Goal: Information Seeking & Learning: Learn about a topic

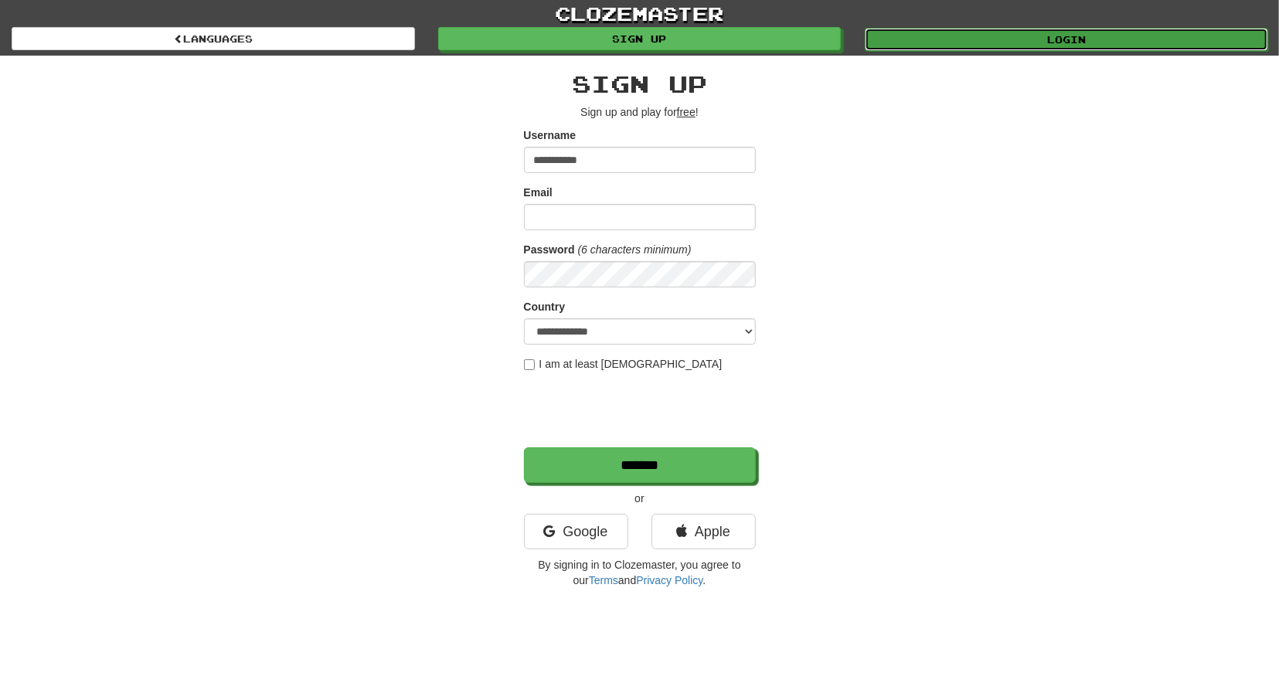
drag, startPoint x: 1065, startPoint y: 32, endPoint x: 1058, endPoint y: 35, distance: 8.1
click at [1065, 32] on link "Login" at bounding box center [1065, 39] width 403 height 23
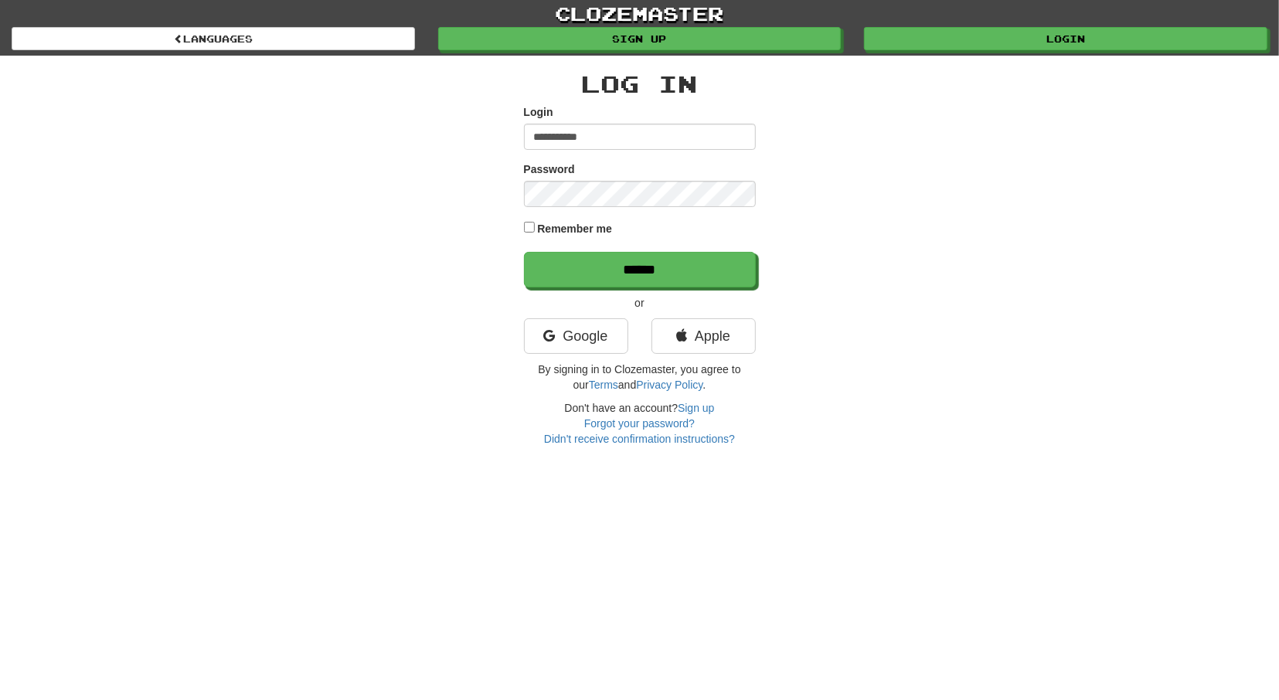
type input "**********"
click at [627, 267] on input "******" at bounding box center [641, 271] width 232 height 36
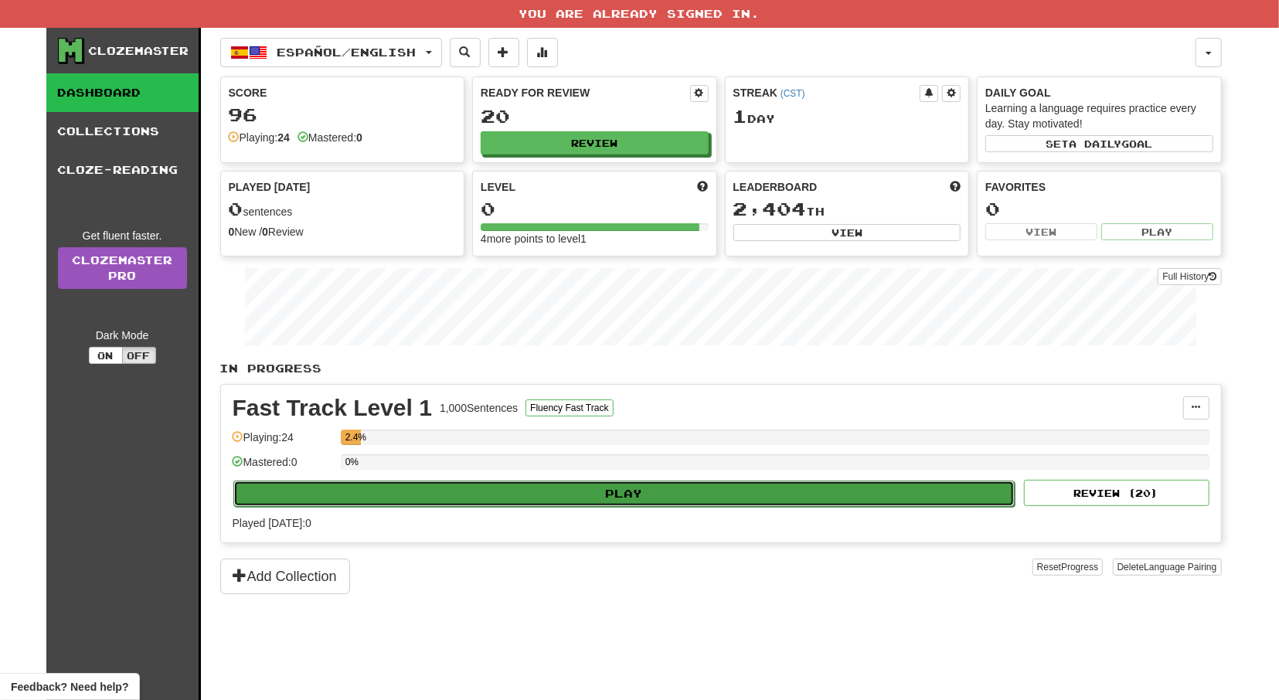
click at [810, 497] on button "Play" at bounding box center [624, 493] width 782 height 26
select select "**"
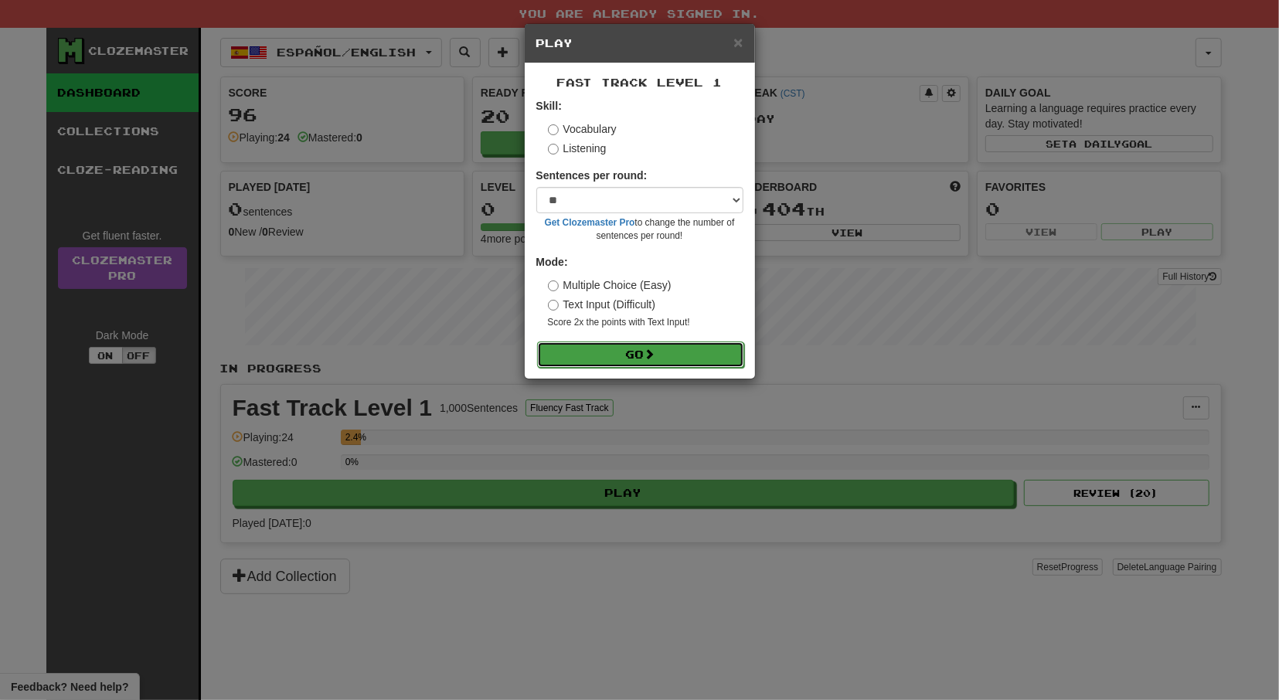
click at [668, 362] on button "Go" at bounding box center [640, 354] width 207 height 26
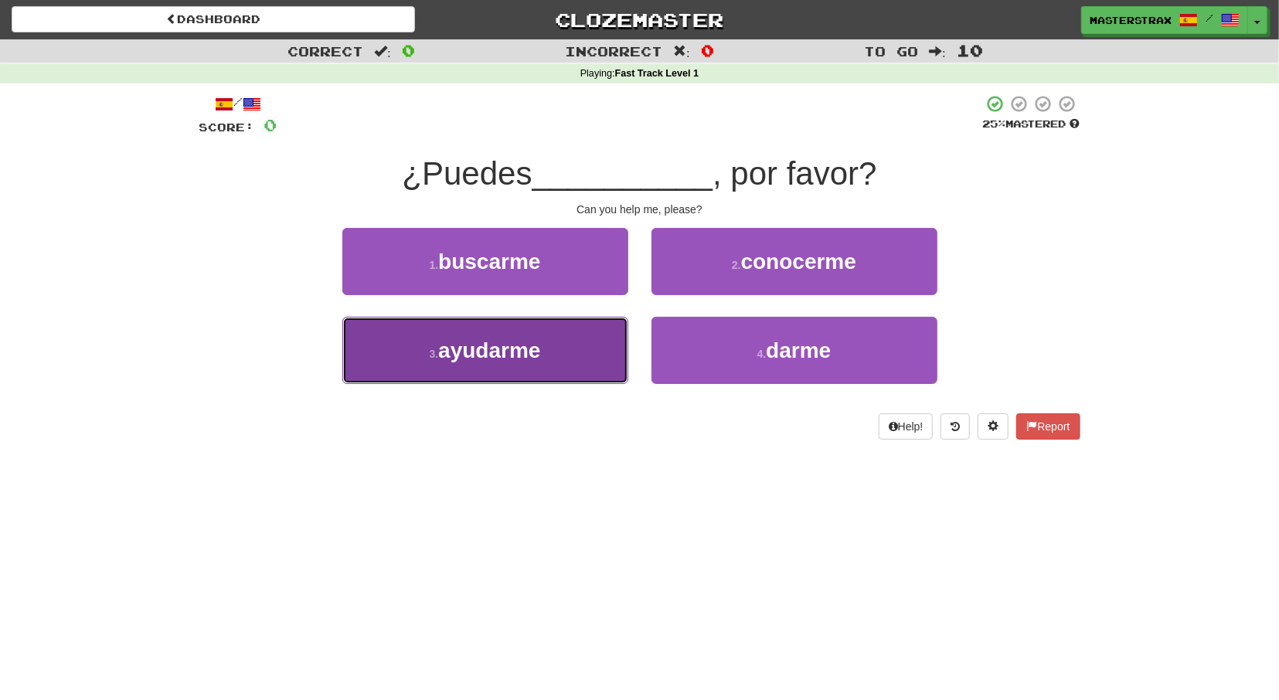
click at [515, 358] on span "ayudarme" at bounding box center [489, 350] width 102 height 24
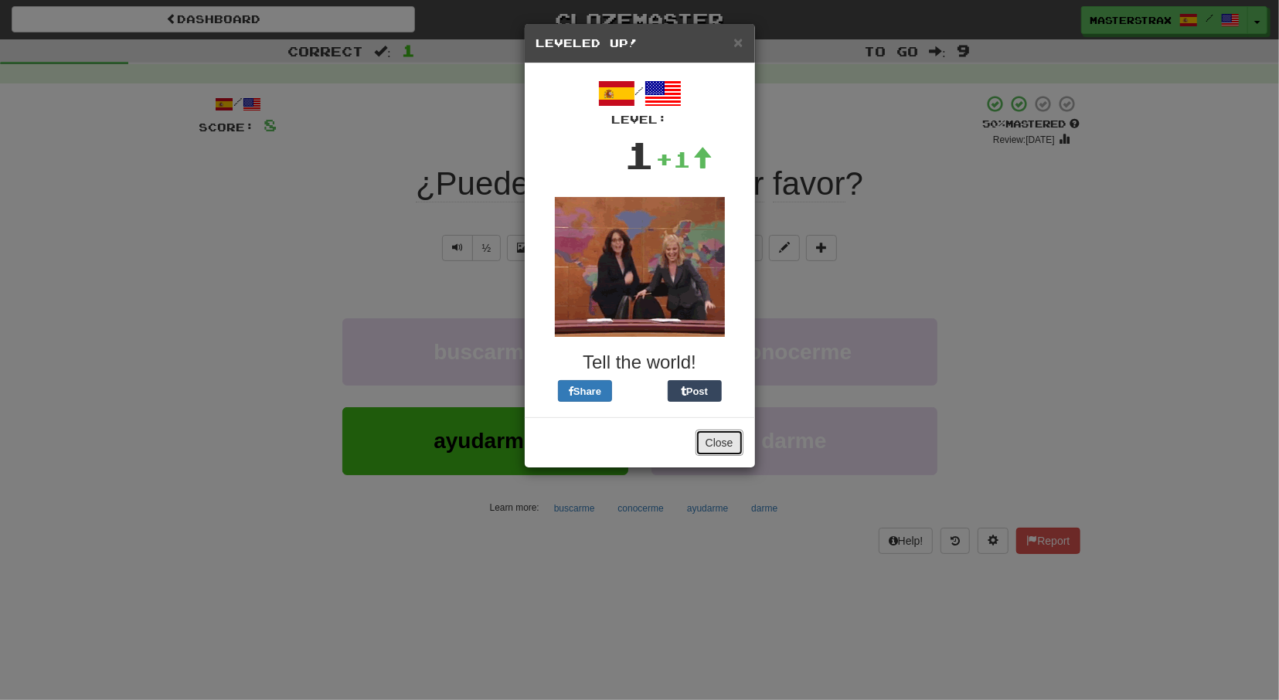
click at [729, 447] on button "Close" at bounding box center [719, 443] width 48 height 26
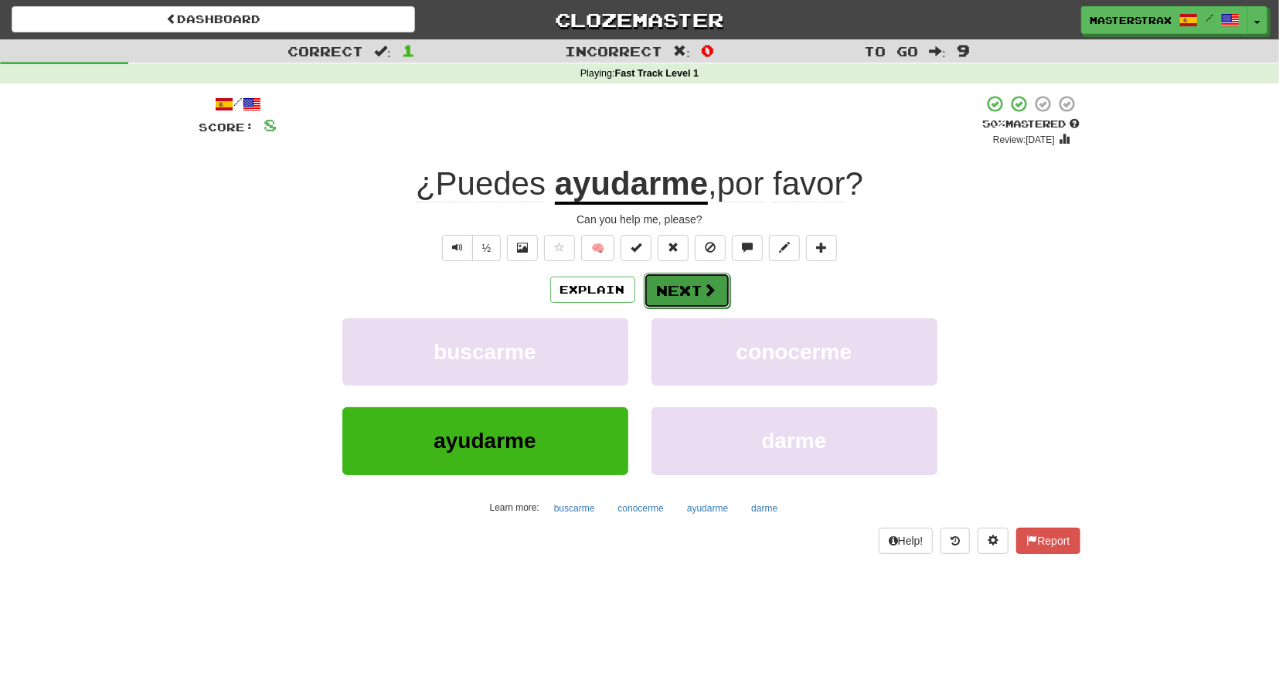
click at [663, 298] on button "Next" at bounding box center [686, 291] width 87 height 36
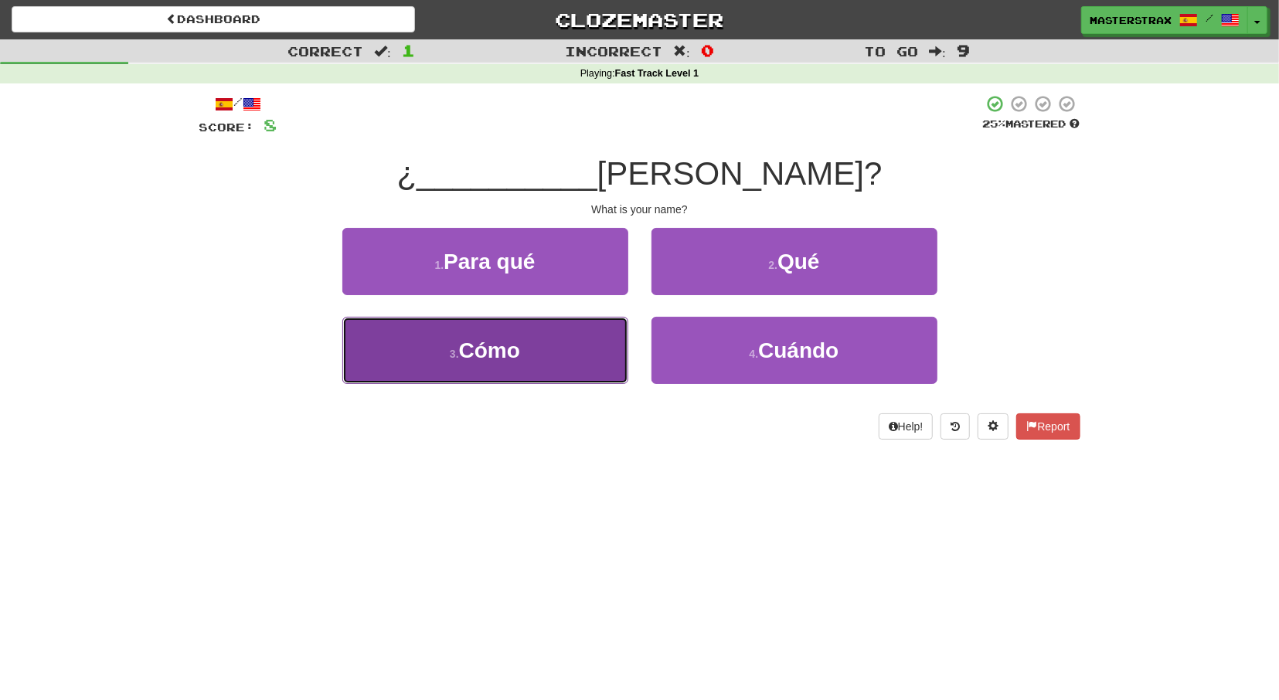
click at [558, 355] on button "3 . Cómo" at bounding box center [485, 350] width 286 height 67
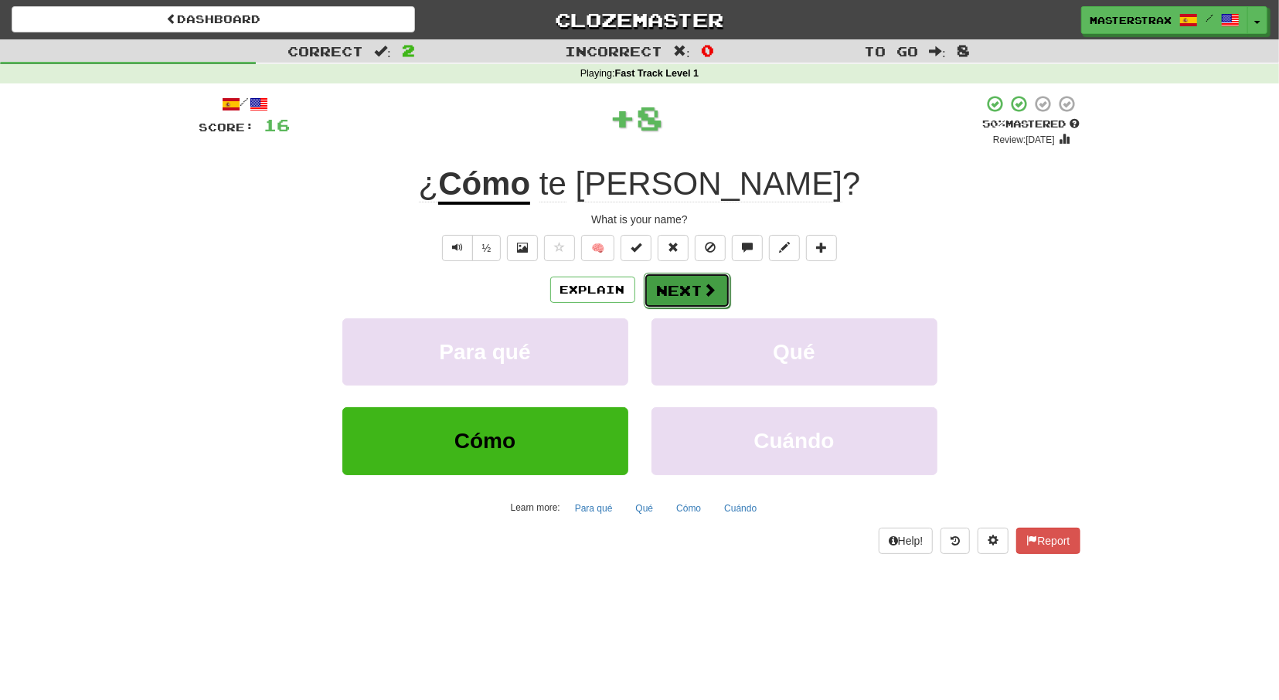
click at [701, 287] on button "Next" at bounding box center [686, 291] width 87 height 36
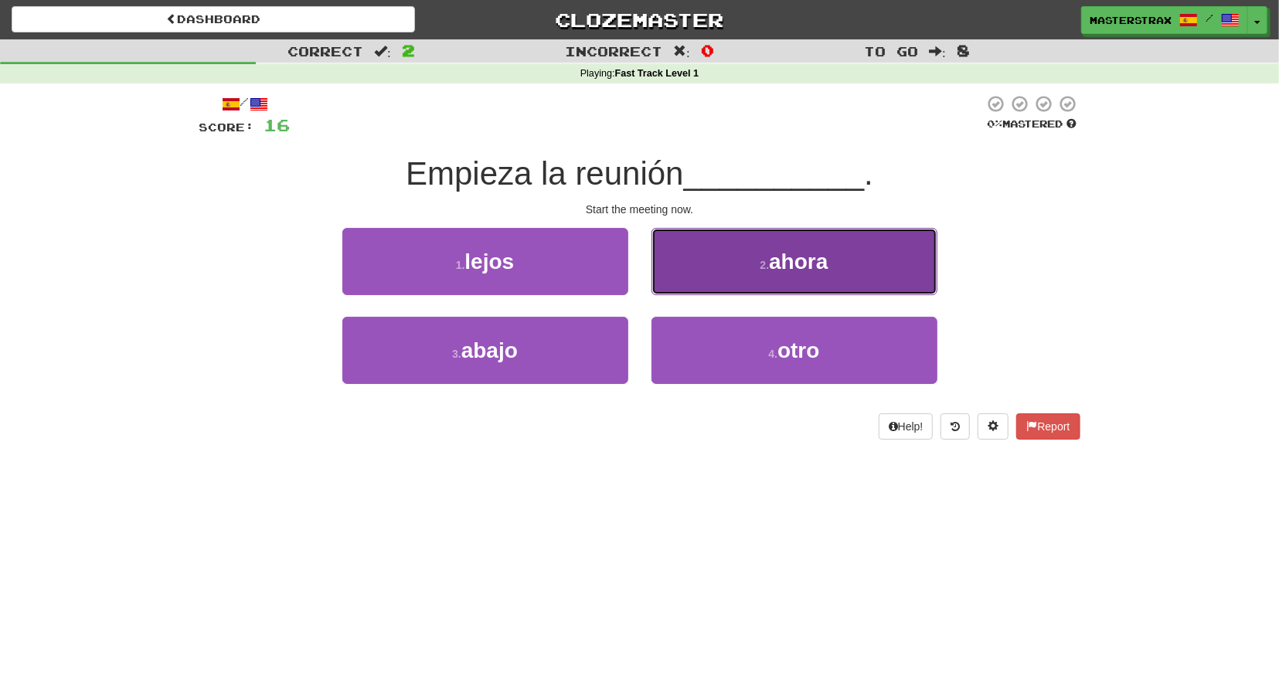
click at [792, 265] on span "ahora" at bounding box center [798, 262] width 59 height 24
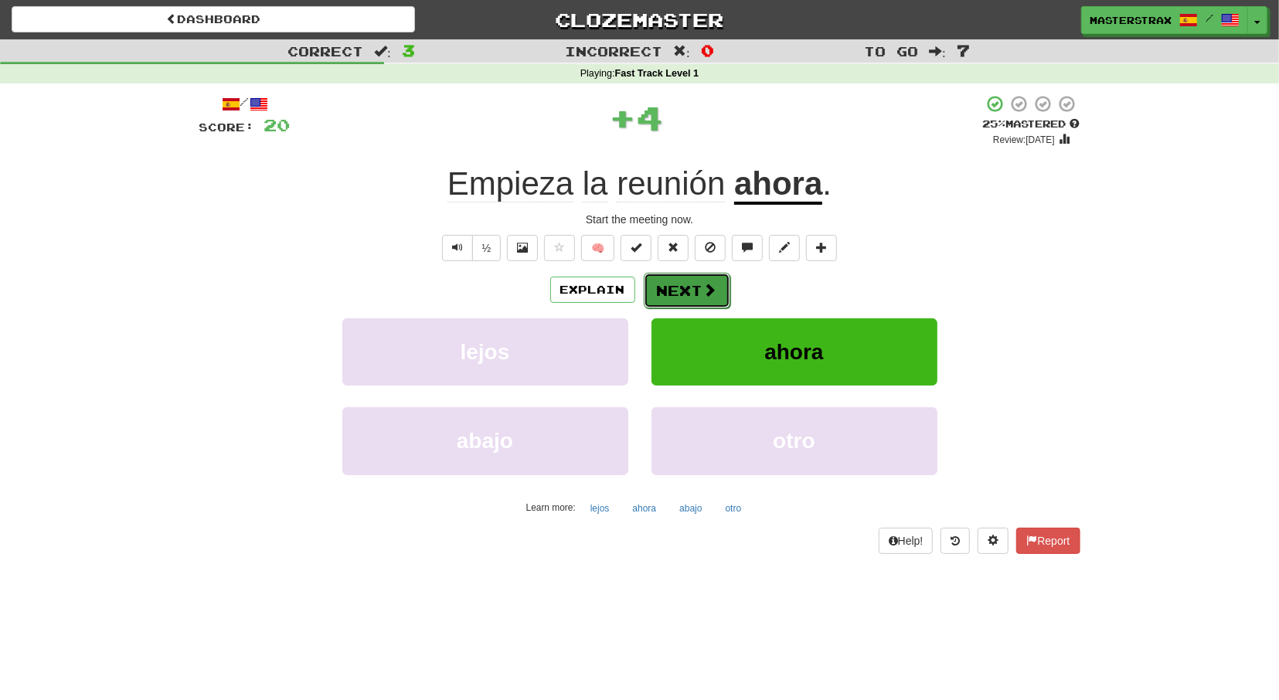
click at [693, 290] on button "Next" at bounding box center [686, 291] width 87 height 36
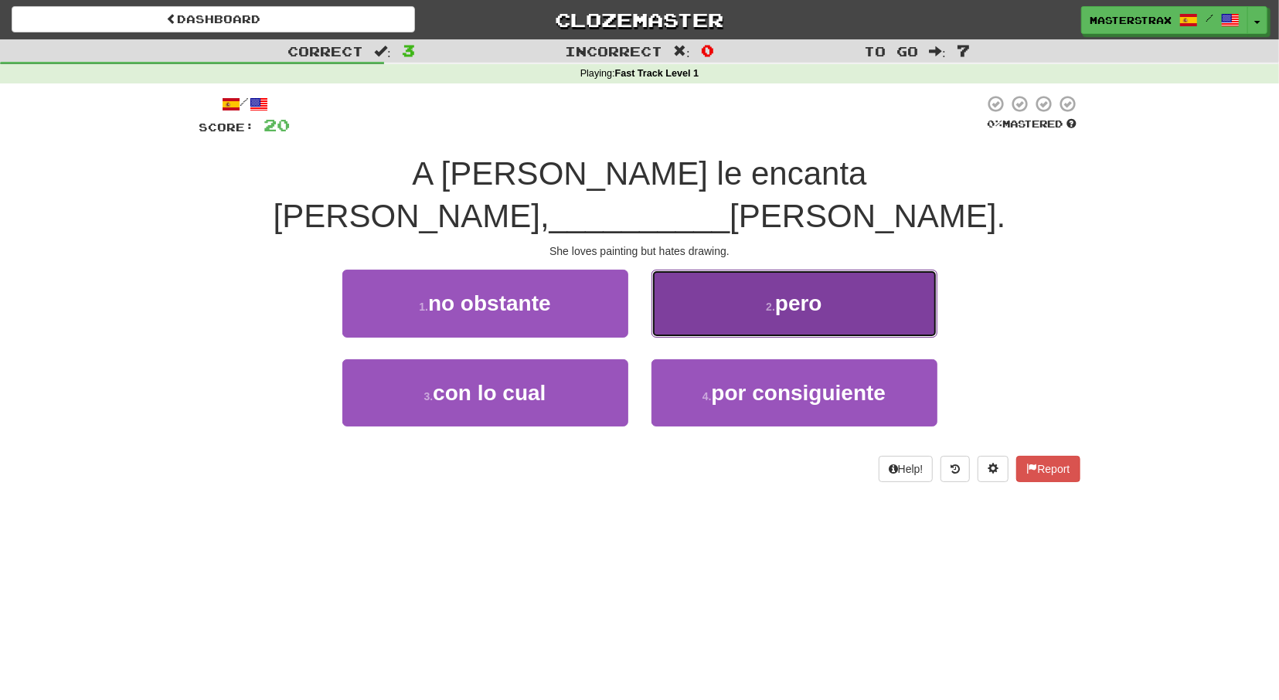
click at [790, 291] on span "pero" at bounding box center [798, 303] width 47 height 24
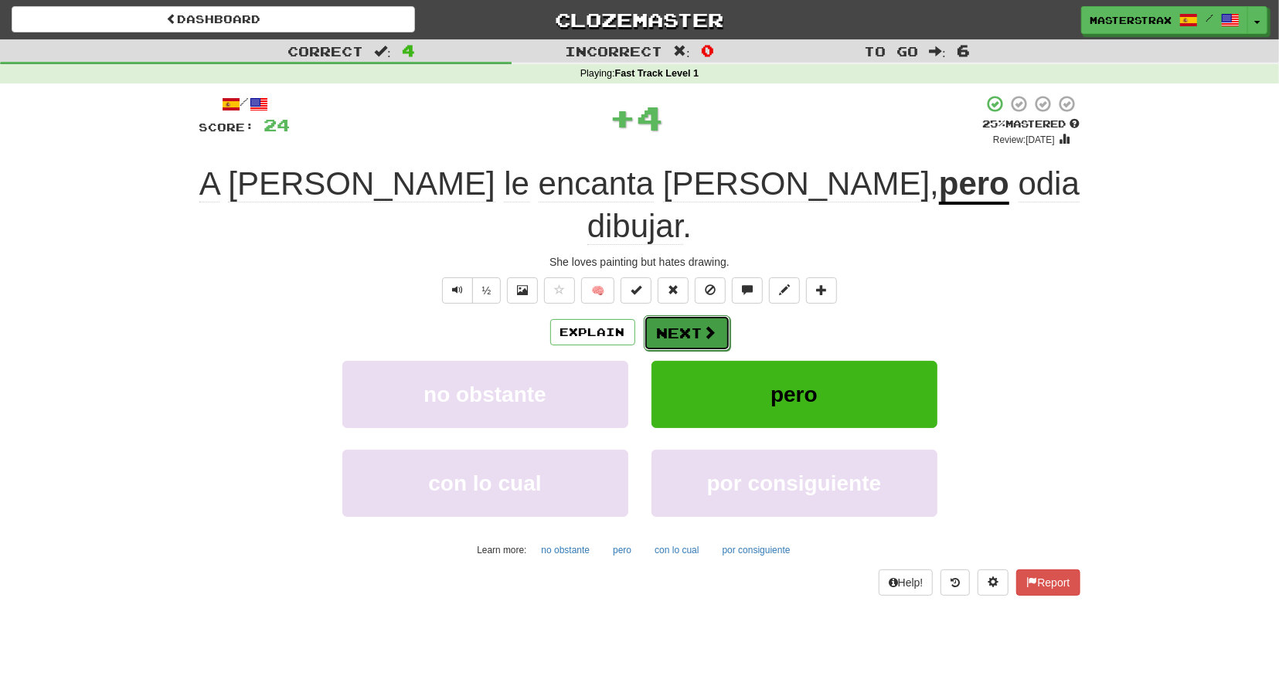
click at [704, 325] on span at bounding box center [710, 332] width 14 height 14
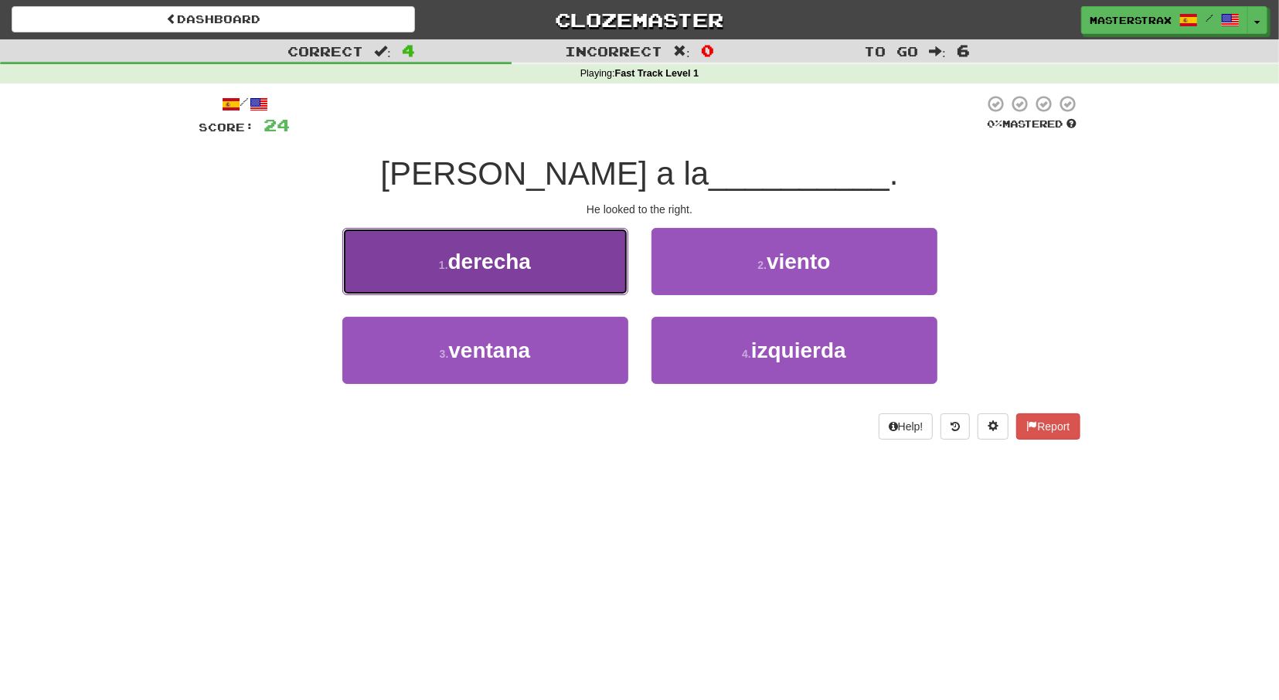
click at [539, 271] on button "1 . derecha" at bounding box center [485, 261] width 286 height 67
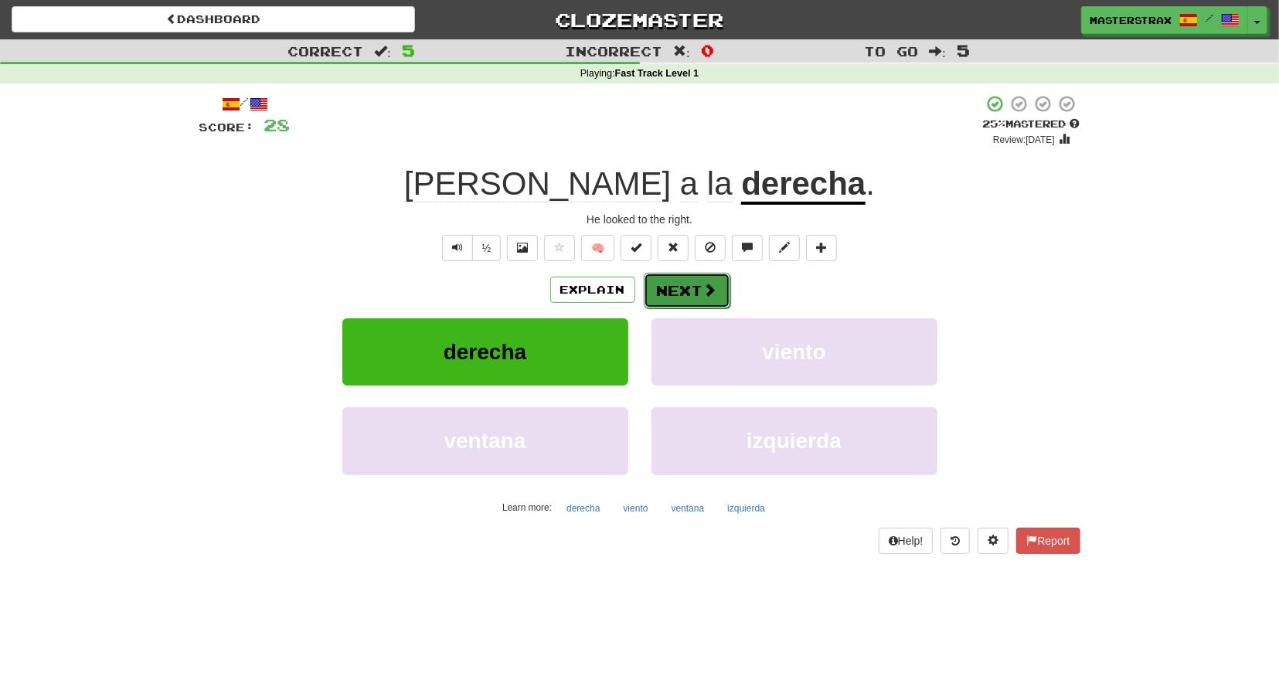
click at [691, 300] on button "Next" at bounding box center [686, 291] width 87 height 36
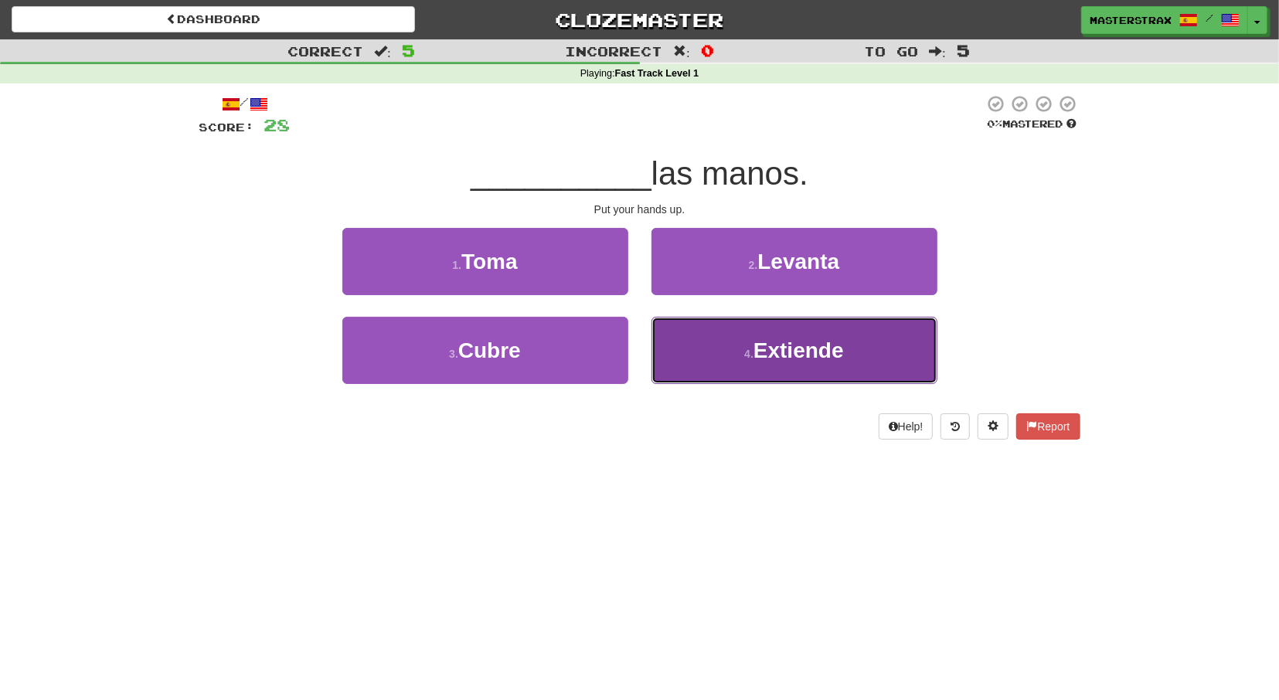
click at [803, 364] on button "4 . Extiende" at bounding box center [794, 350] width 286 height 67
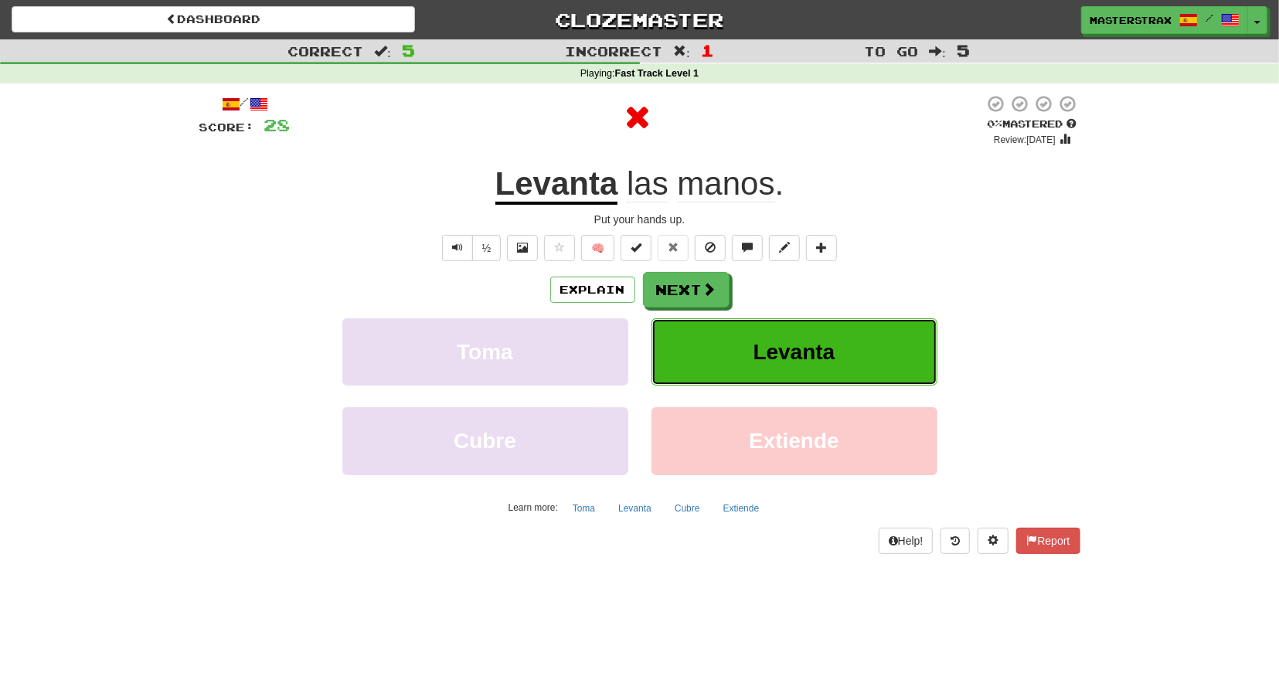
click at [761, 349] on span "Levanta" at bounding box center [794, 352] width 82 height 24
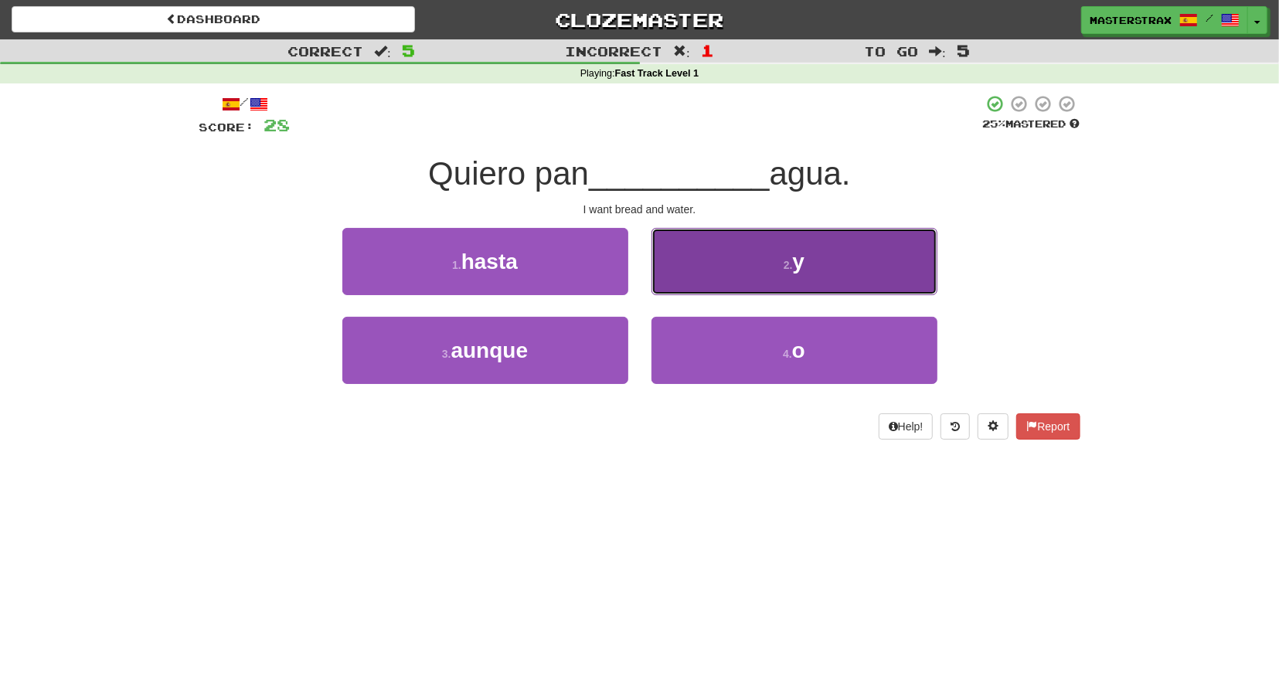
click at [779, 271] on button "2 . y" at bounding box center [794, 261] width 286 height 67
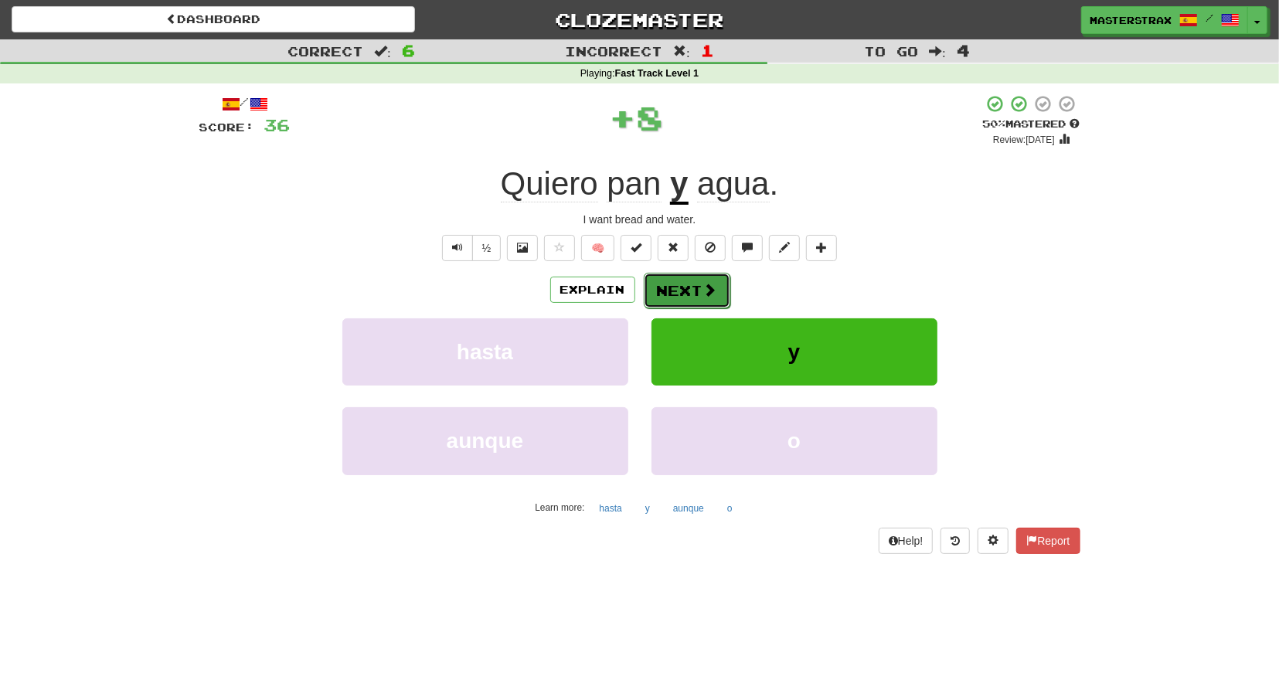
click at [694, 296] on button "Next" at bounding box center [686, 291] width 87 height 36
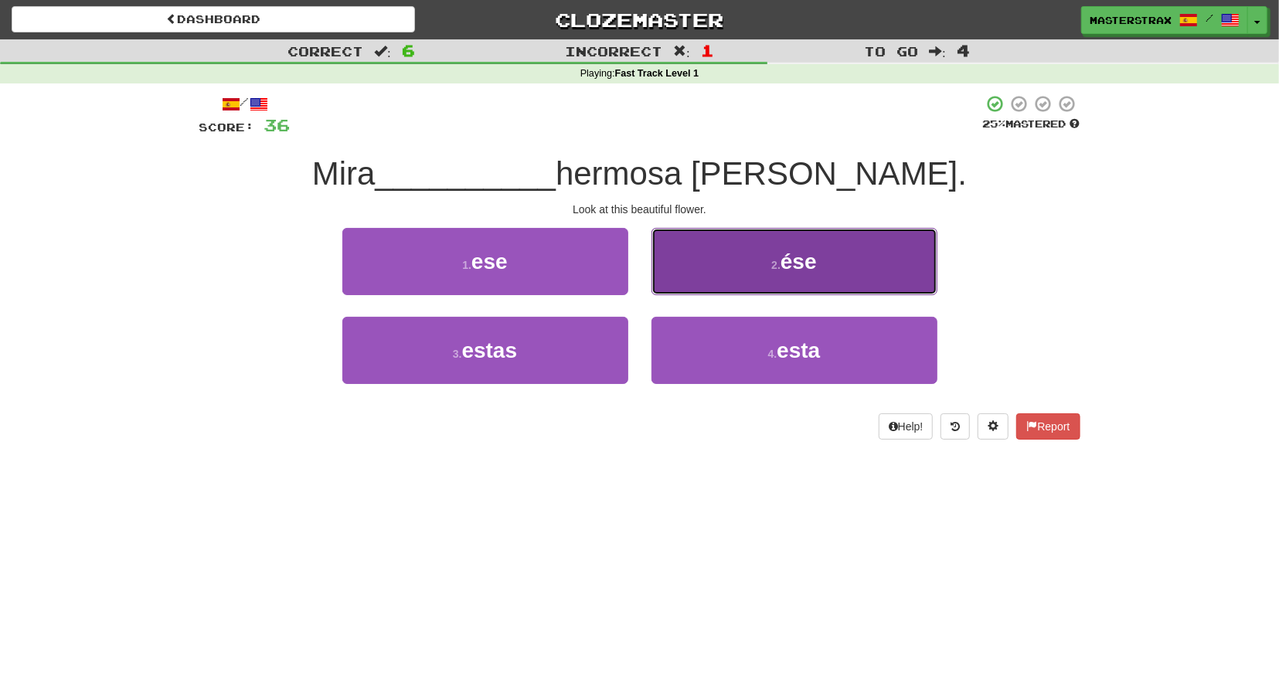
click at [779, 267] on small "2 ." at bounding box center [775, 265] width 9 height 12
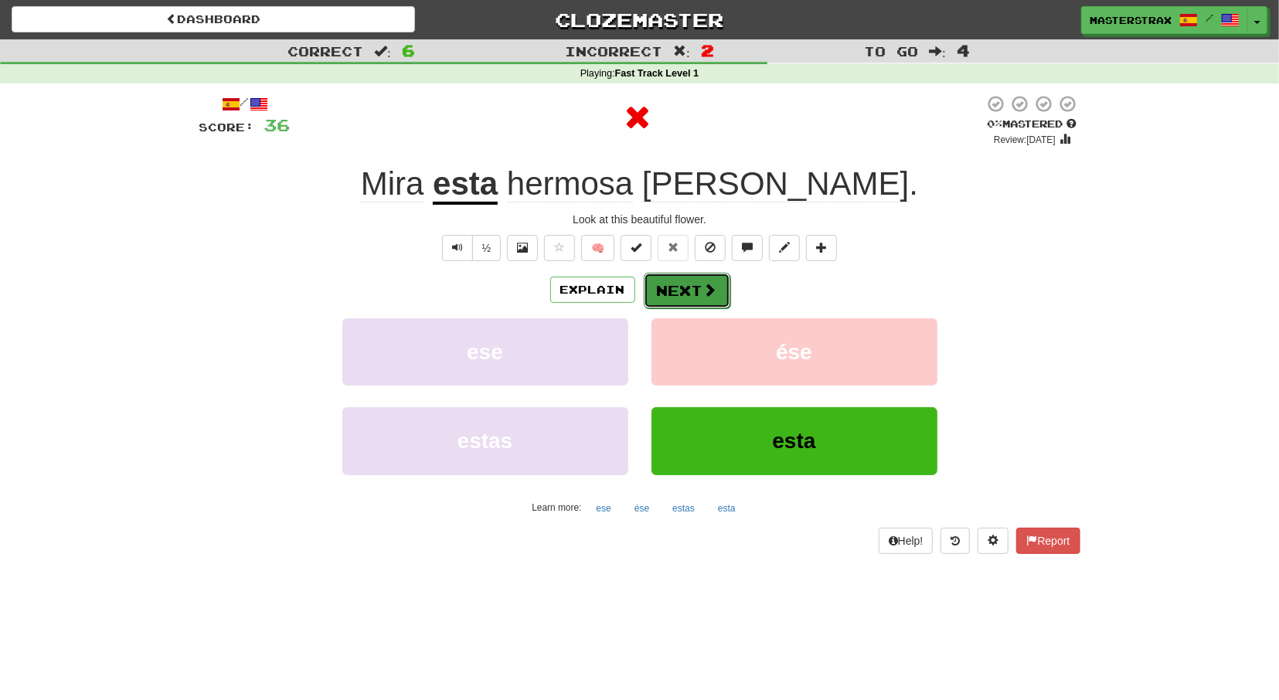
click at [704, 299] on button "Next" at bounding box center [686, 291] width 87 height 36
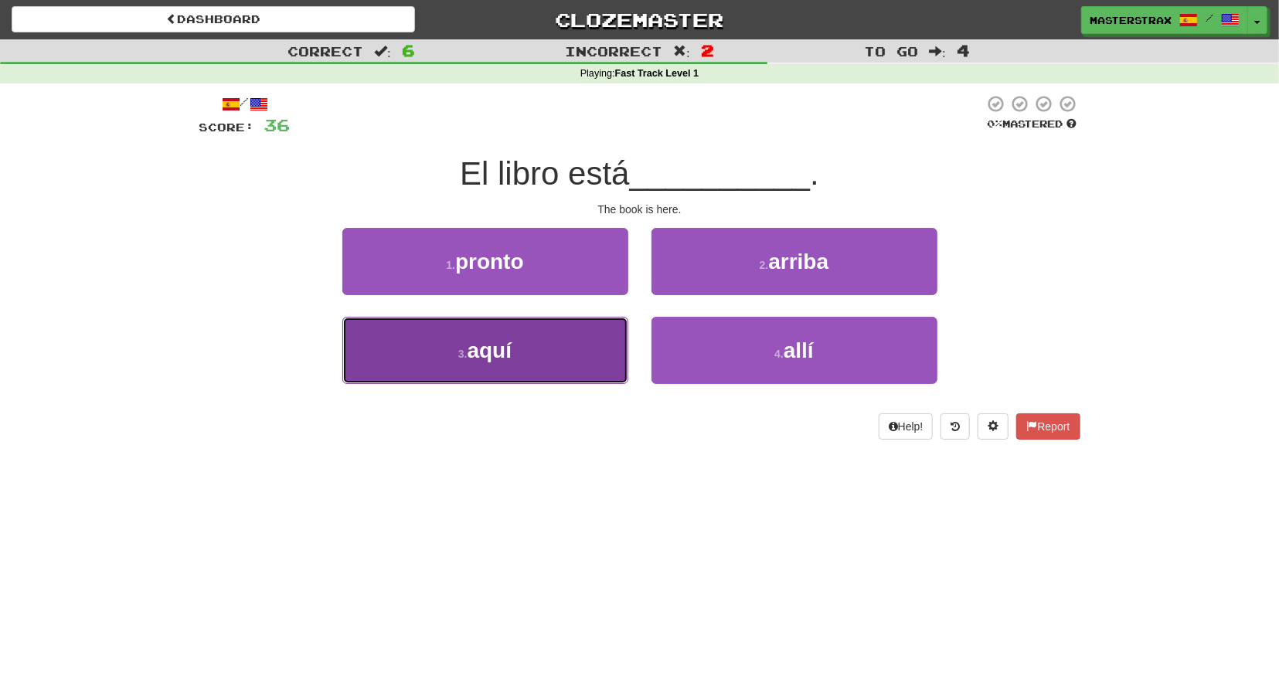
click at [527, 365] on button "3 . aquí" at bounding box center [485, 350] width 286 height 67
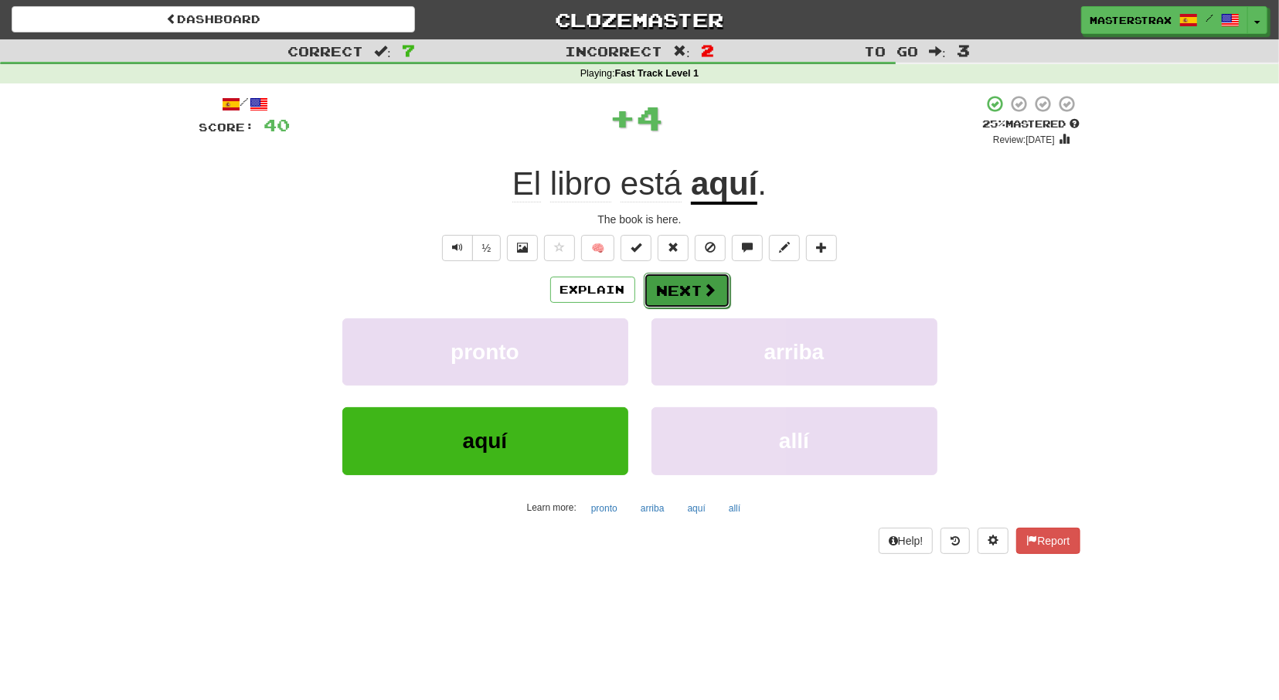
click at [677, 299] on button "Next" at bounding box center [686, 291] width 87 height 36
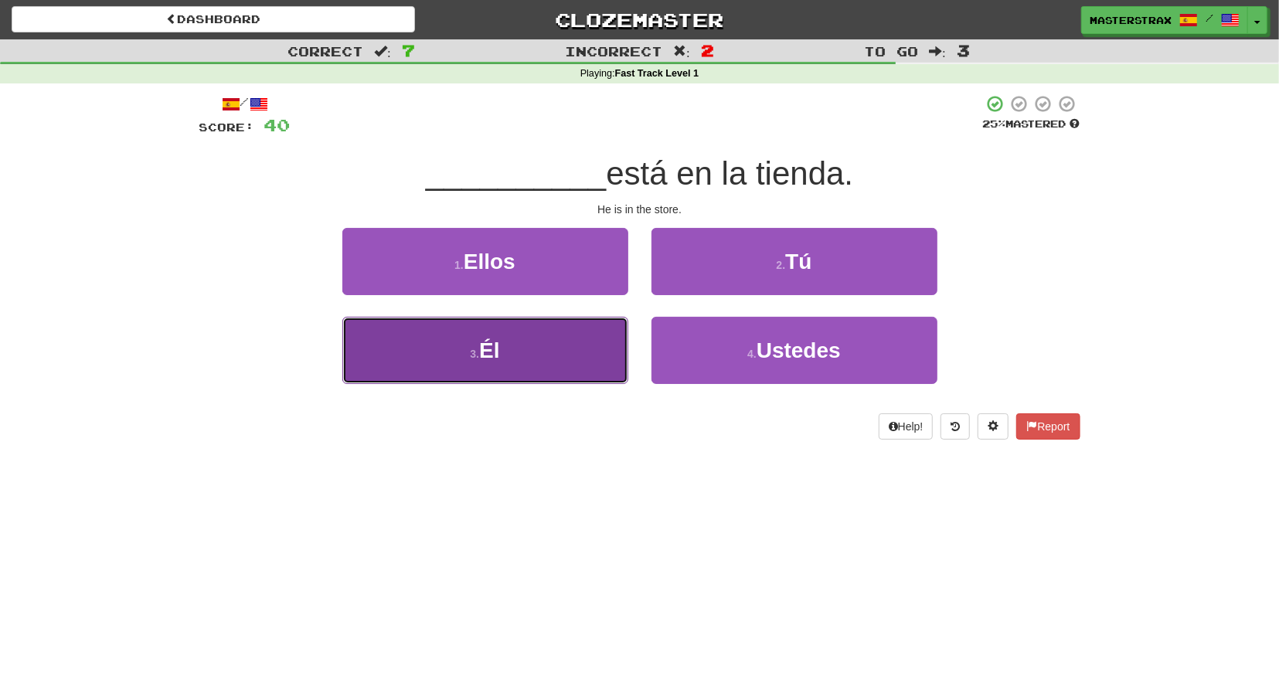
click at [499, 348] on span "Él" at bounding box center [489, 350] width 20 height 24
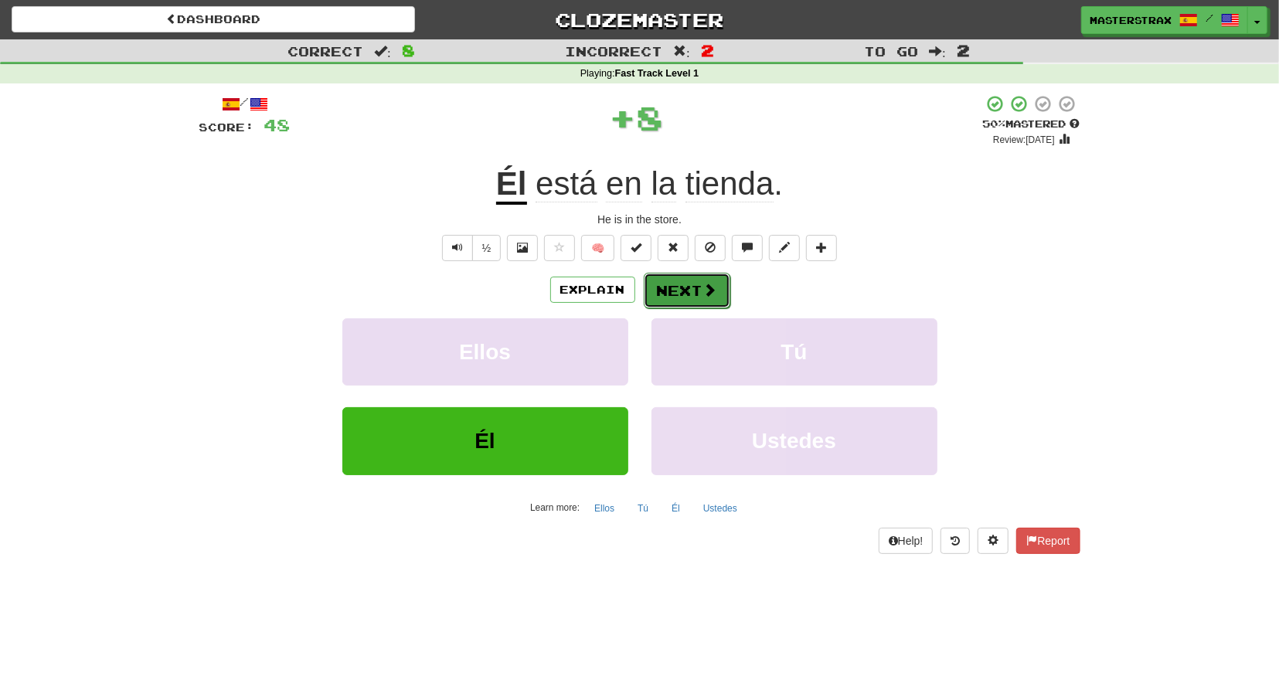
click at [688, 290] on button "Next" at bounding box center [686, 291] width 87 height 36
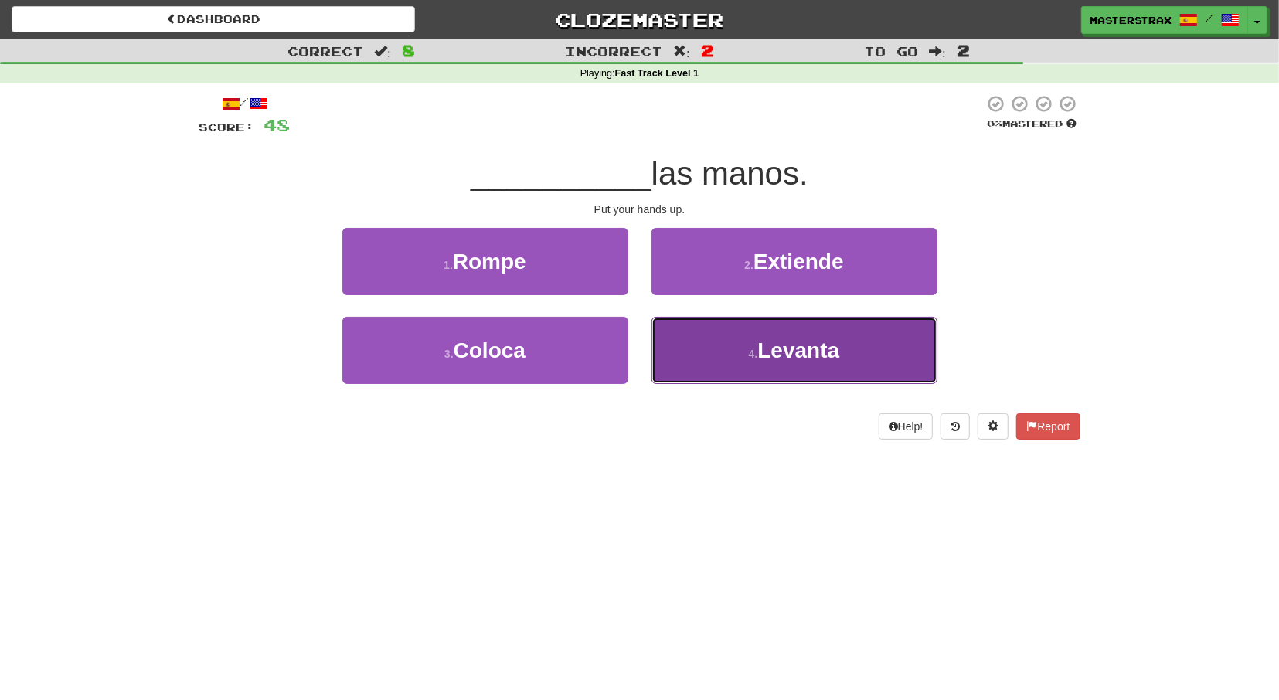
click at [769, 350] on span "Levanta" at bounding box center [798, 350] width 82 height 24
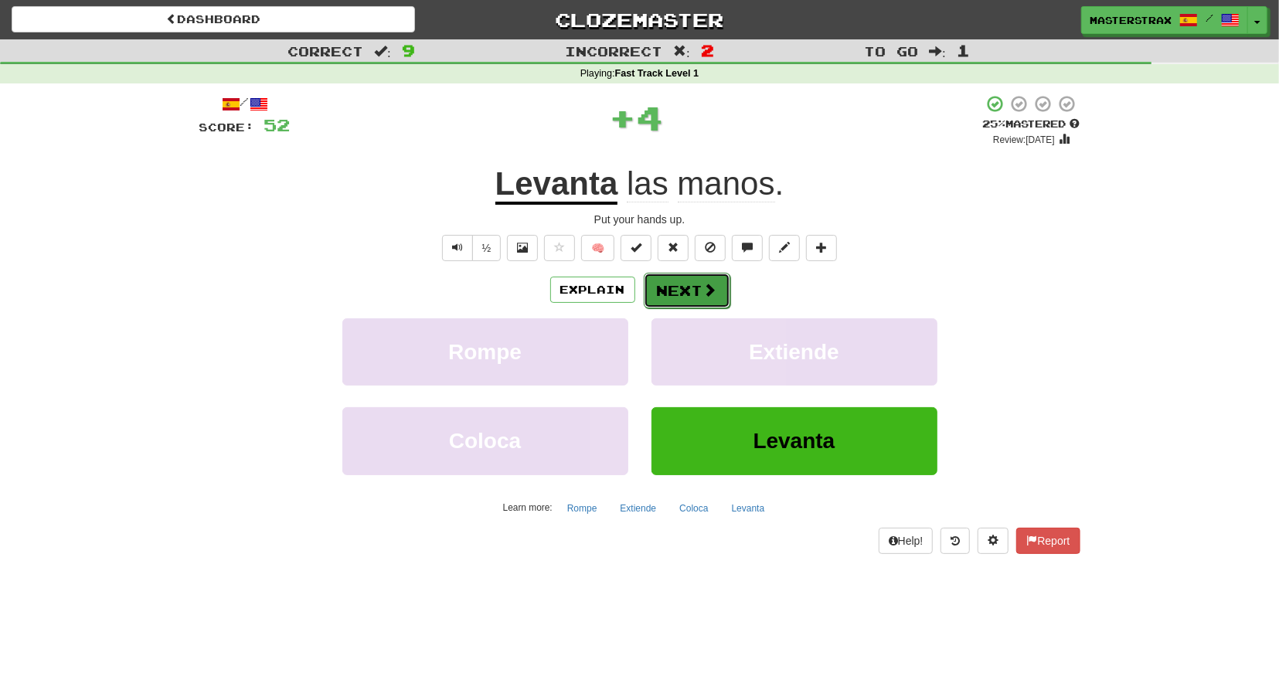
click at [681, 289] on button "Next" at bounding box center [686, 291] width 87 height 36
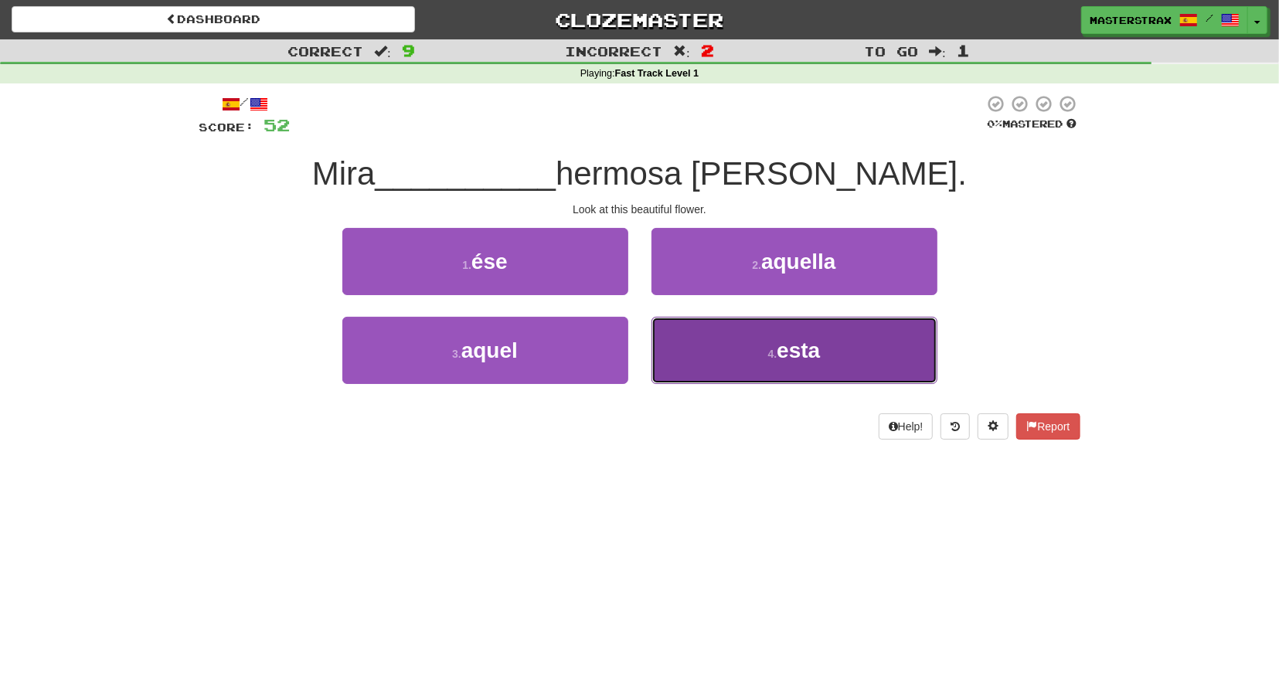
click at [770, 353] on small "4 ." at bounding box center [772, 354] width 9 height 12
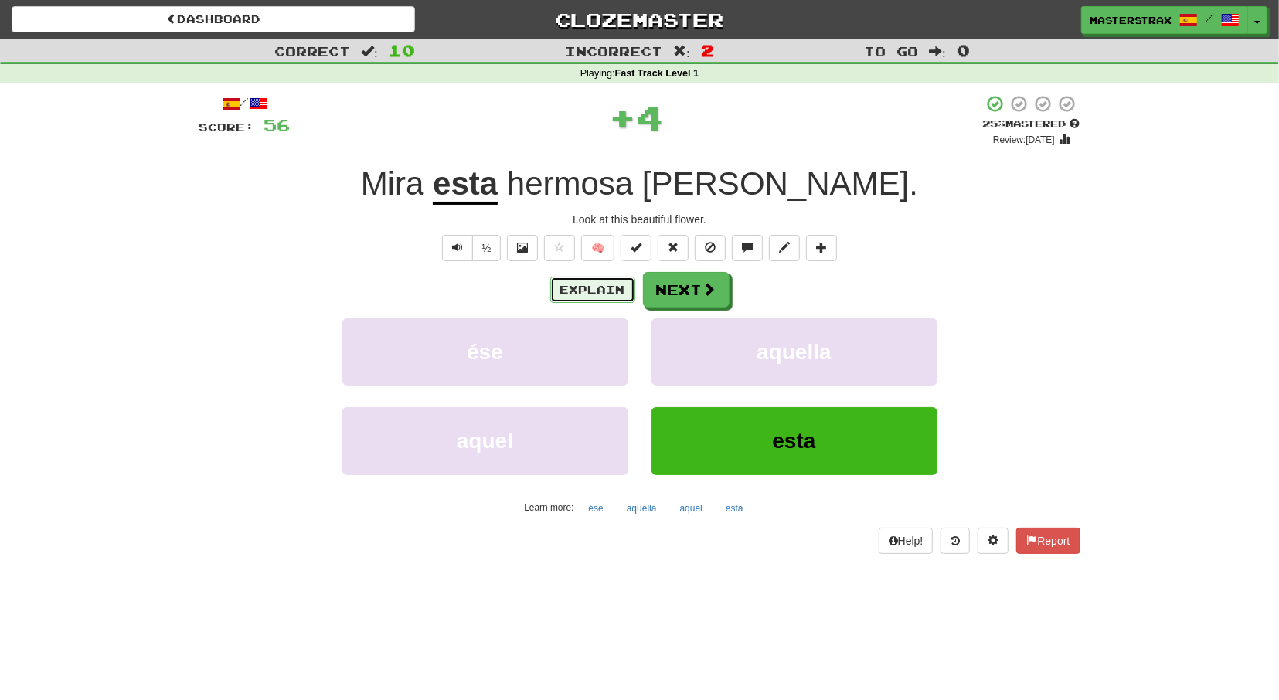
click at [596, 282] on button "Explain" at bounding box center [592, 290] width 85 height 26
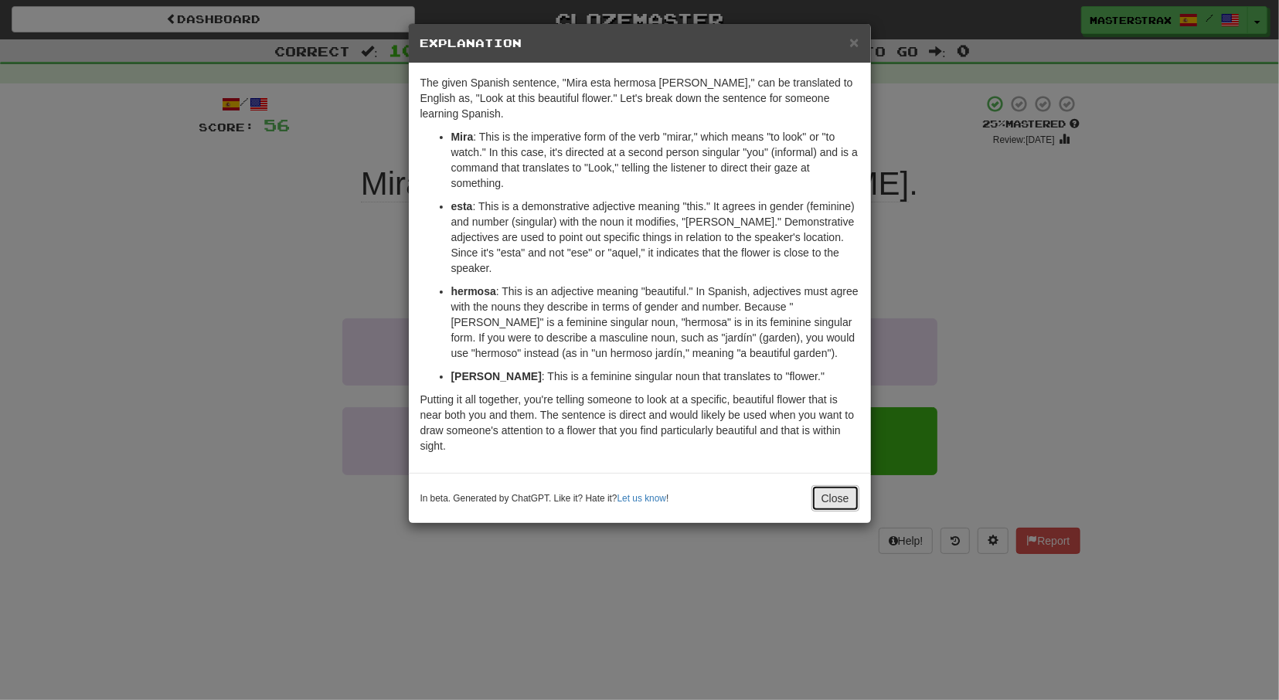
click at [835, 485] on button "Close" at bounding box center [835, 498] width 48 height 26
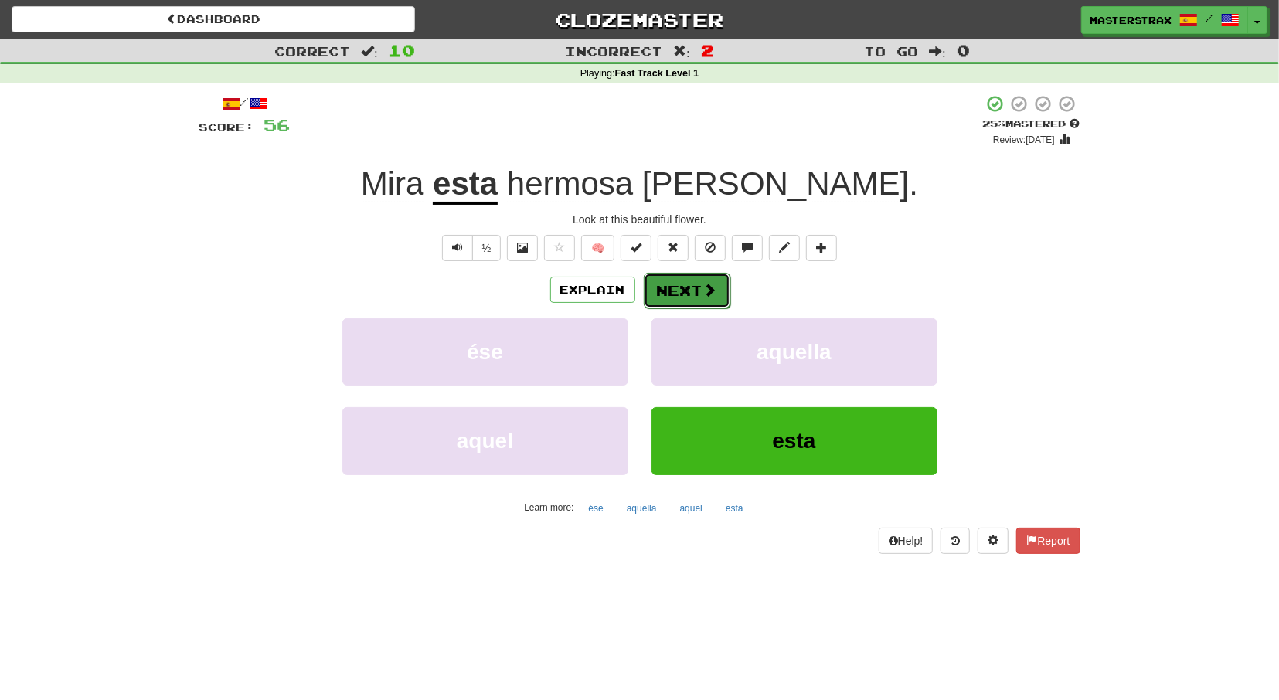
click at [704, 296] on span at bounding box center [710, 290] width 14 height 14
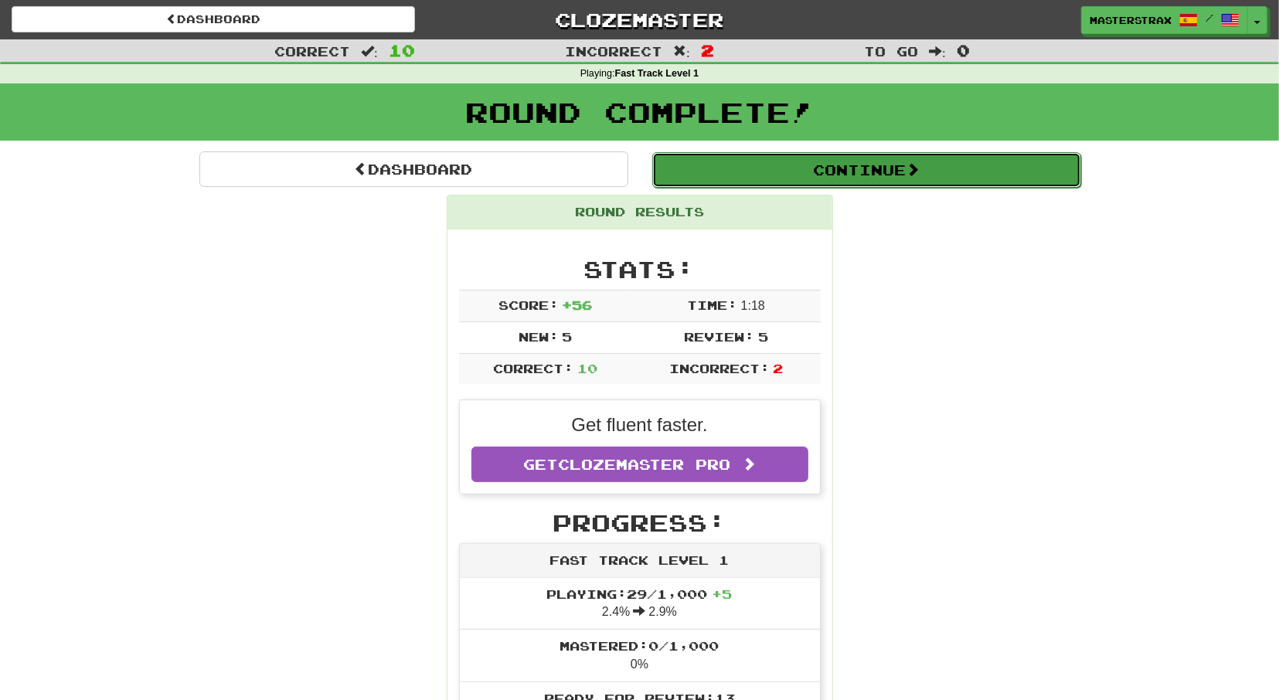
click at [791, 166] on button "Continue" at bounding box center [866, 170] width 429 height 36
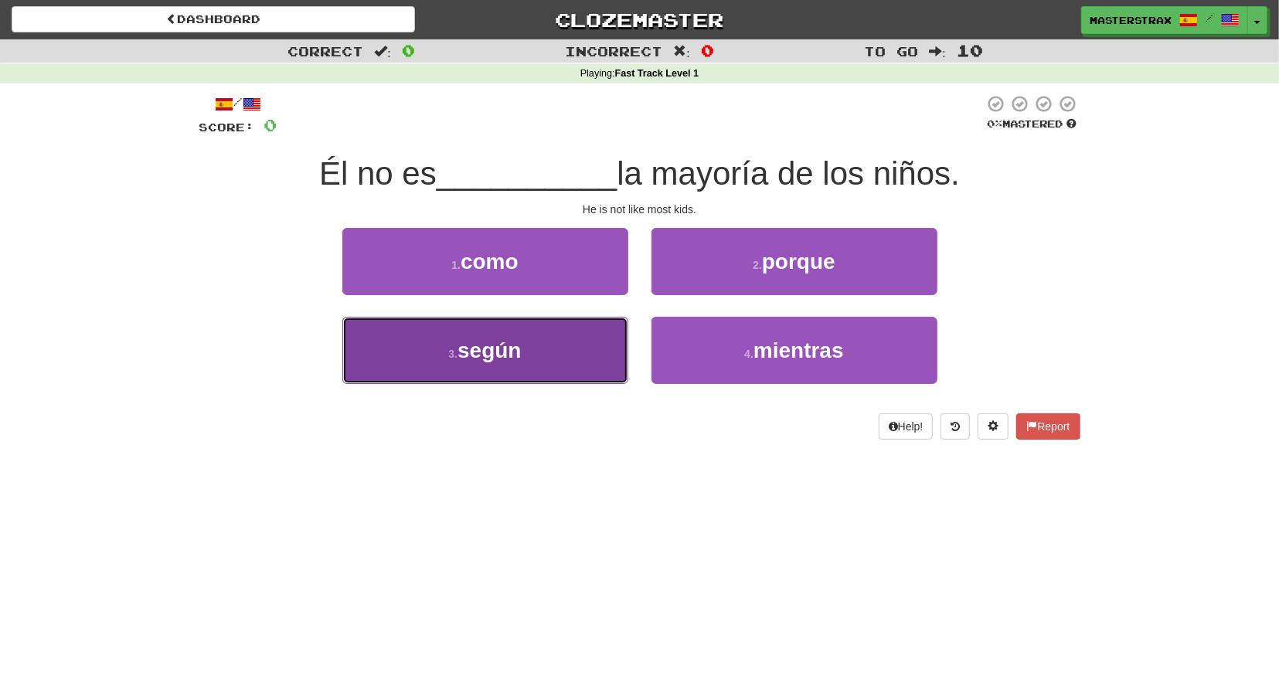
click at [497, 357] on span "según" at bounding box center [488, 350] width 63 height 24
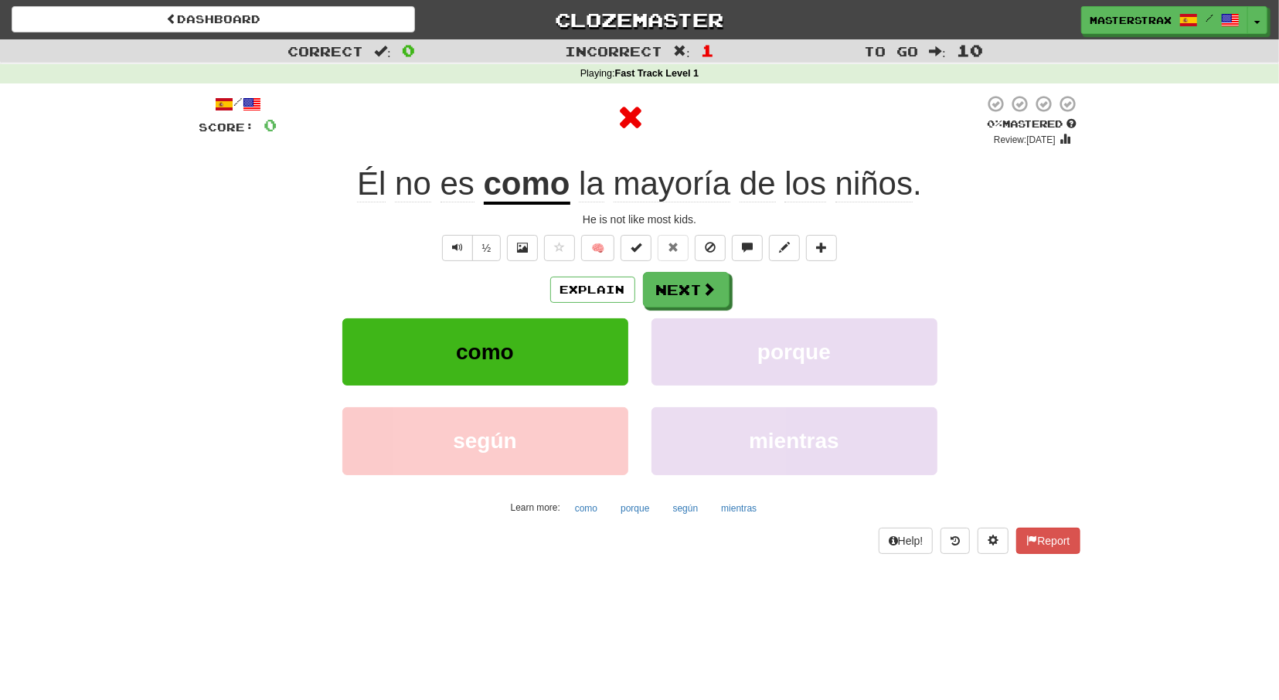
click at [543, 182] on u "como" at bounding box center [527, 184] width 87 height 39
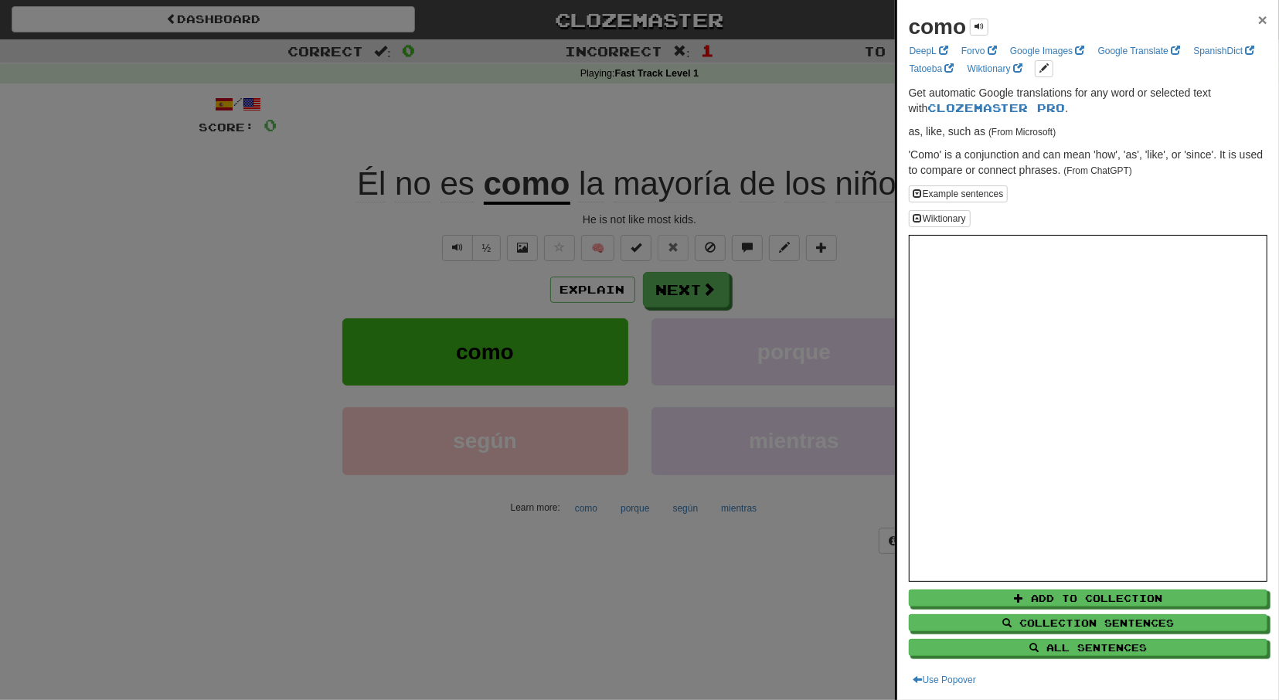
click at [1258, 20] on span "×" at bounding box center [1262, 20] width 9 height 18
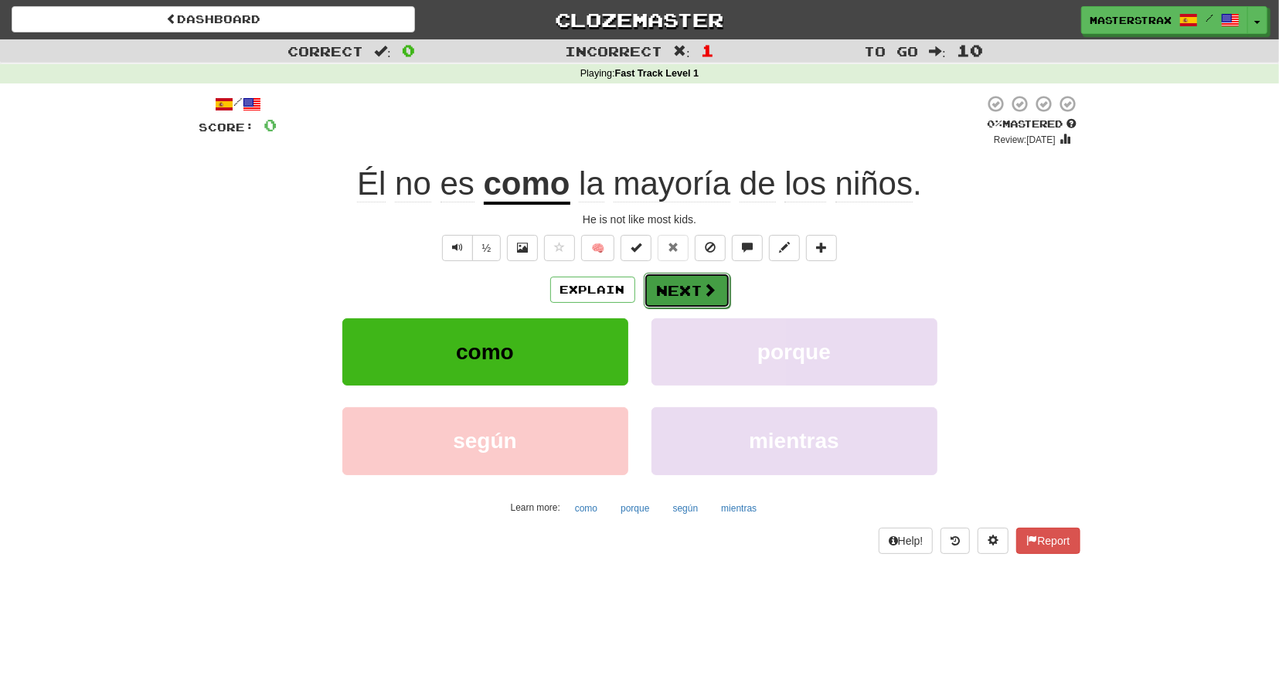
click at [685, 286] on button "Next" at bounding box center [686, 291] width 87 height 36
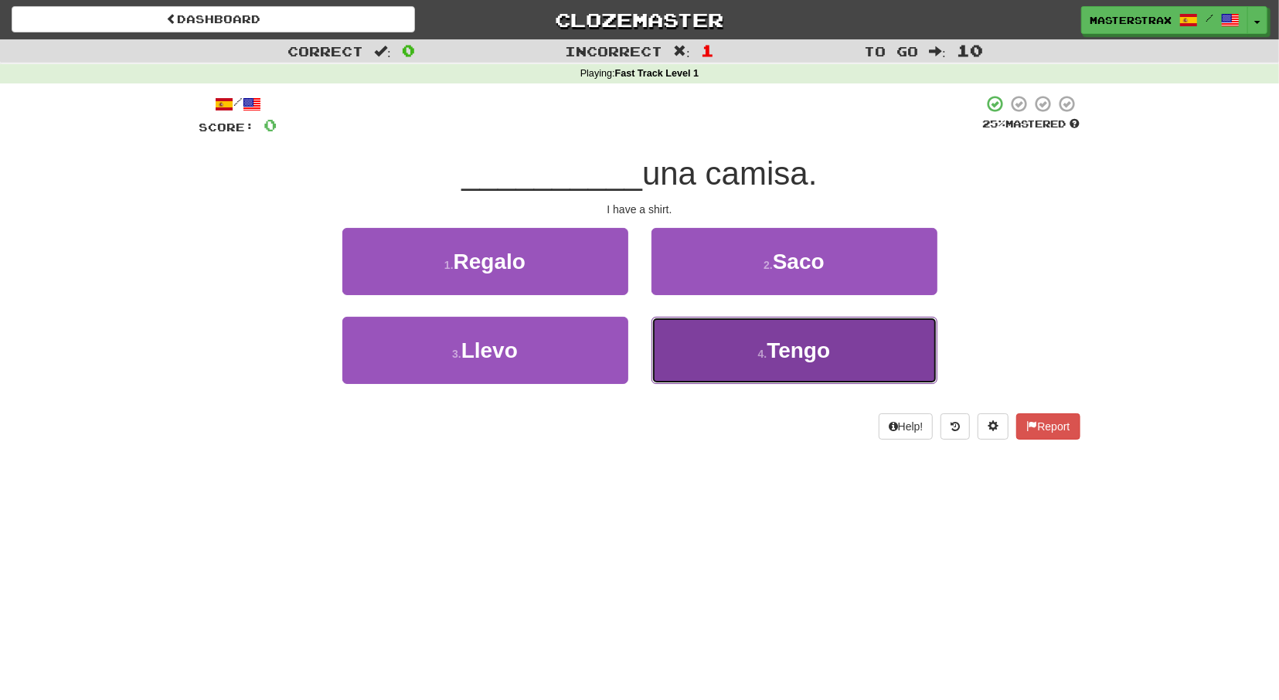
click at [776, 350] on span "Tengo" at bounding box center [797, 350] width 63 height 24
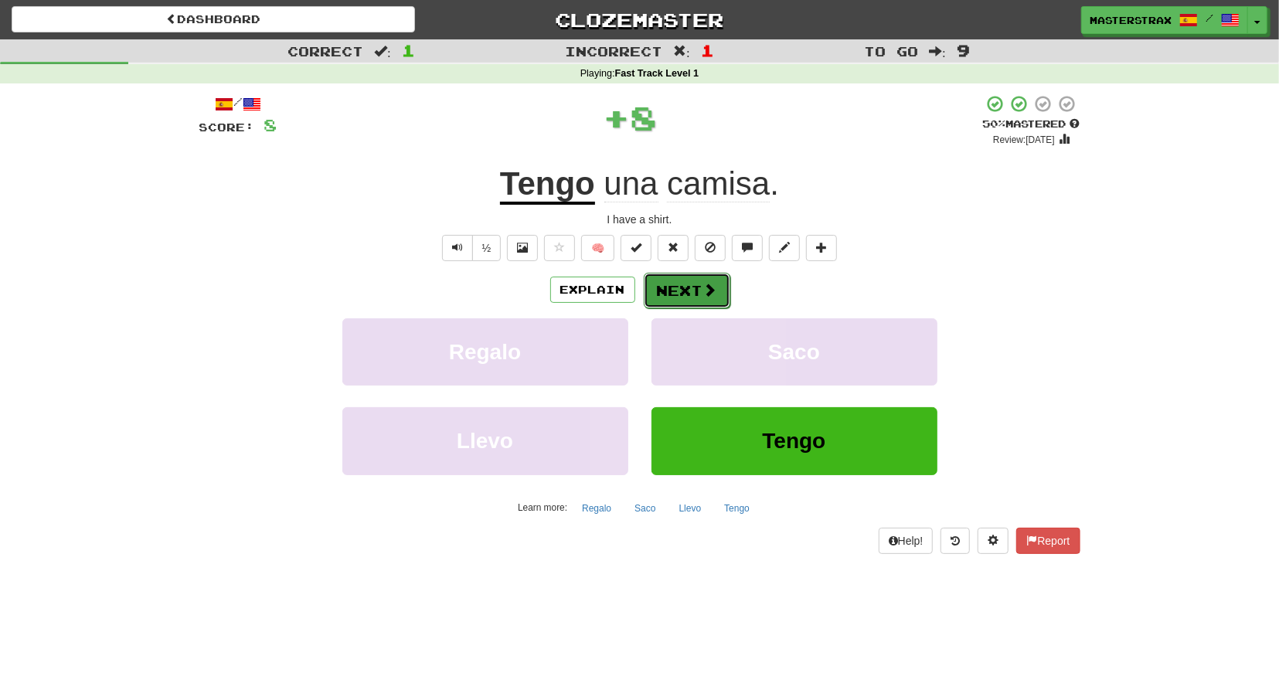
click at [673, 284] on button "Next" at bounding box center [686, 291] width 87 height 36
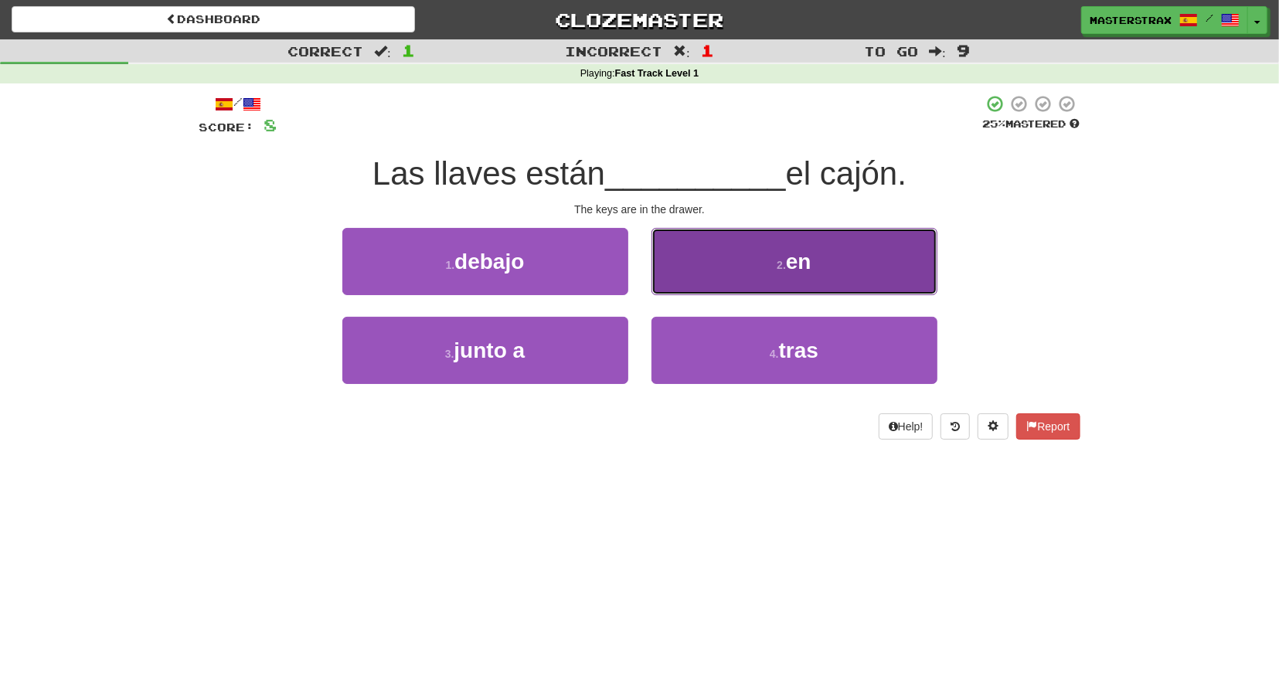
click at [786, 257] on button "2 . en" at bounding box center [794, 261] width 286 height 67
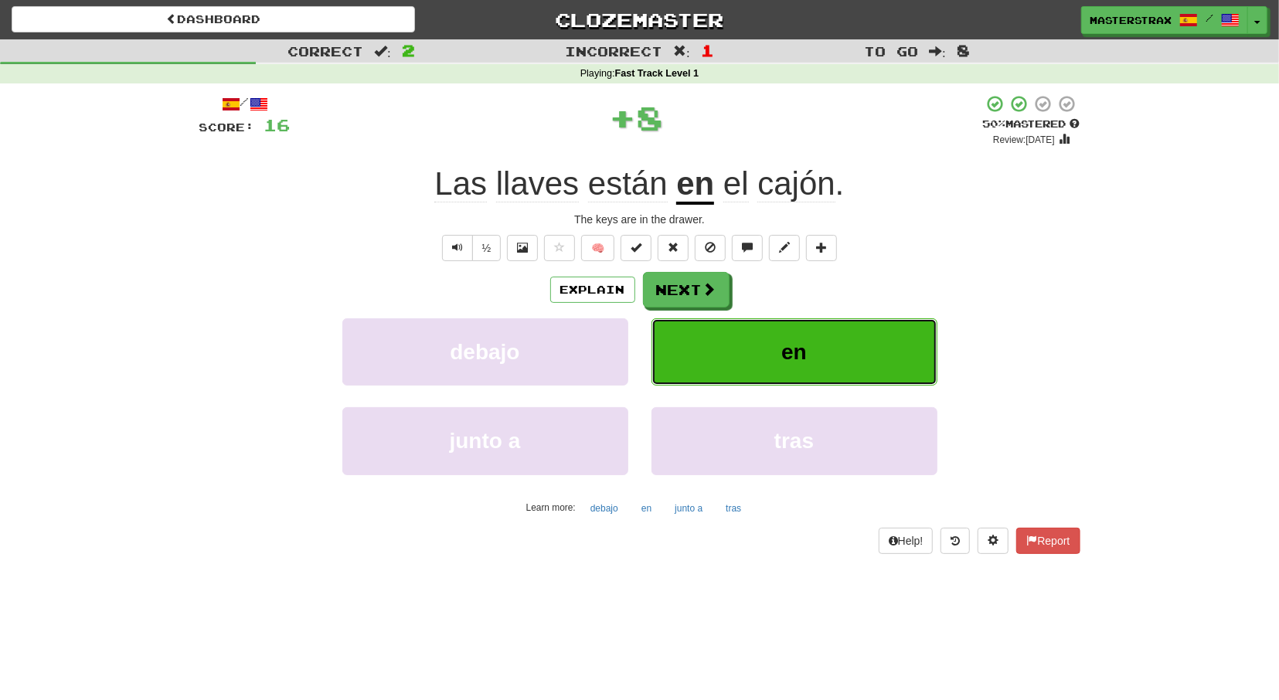
click at [708, 364] on button "en" at bounding box center [794, 351] width 286 height 67
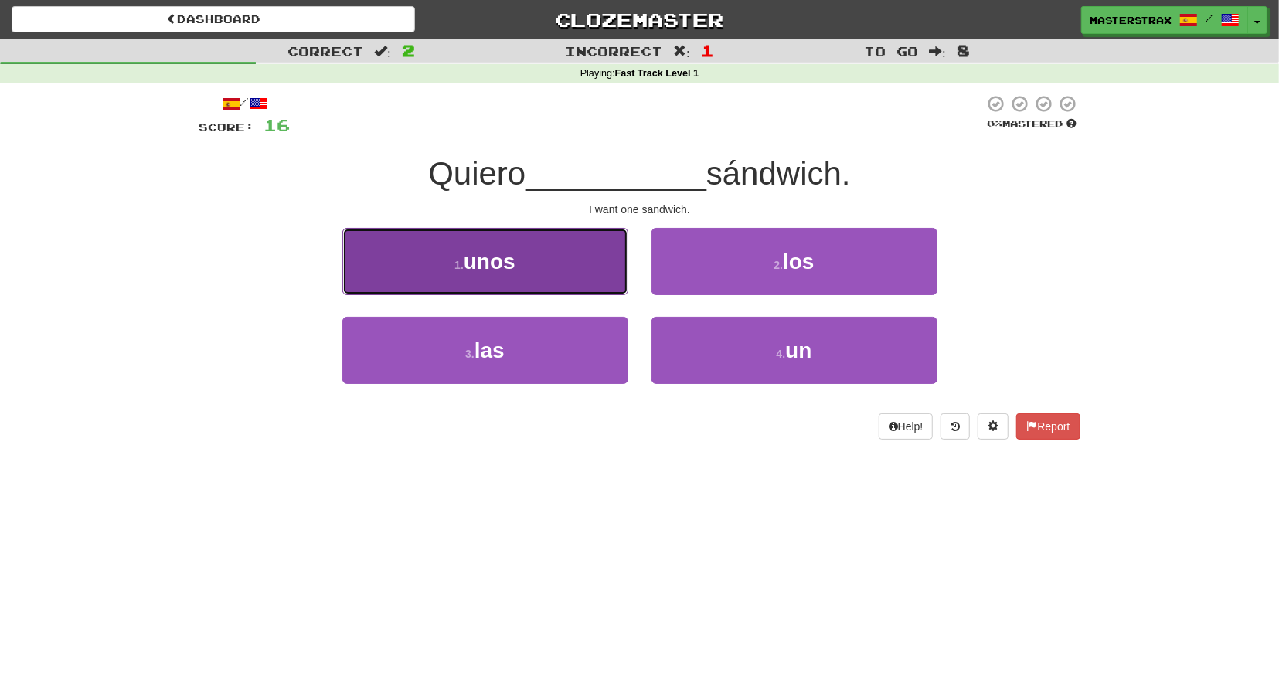
click at [548, 274] on button "1 . unos" at bounding box center [485, 261] width 286 height 67
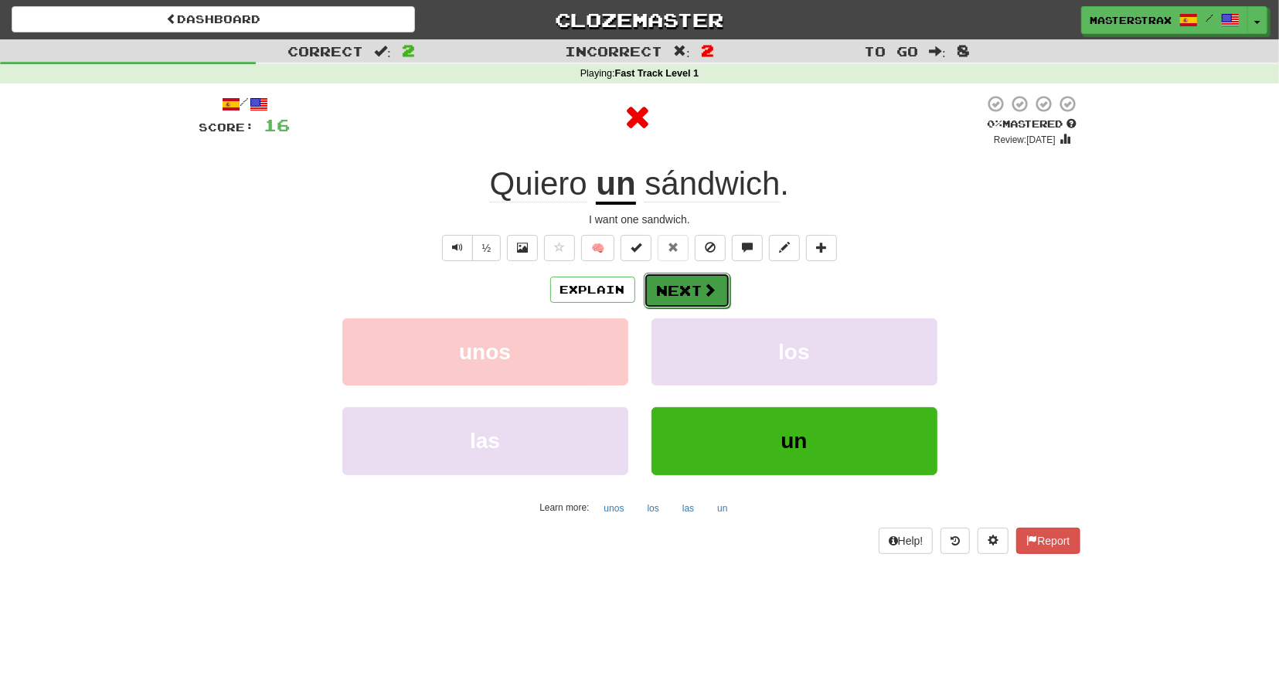
click at [705, 291] on span at bounding box center [710, 290] width 14 height 14
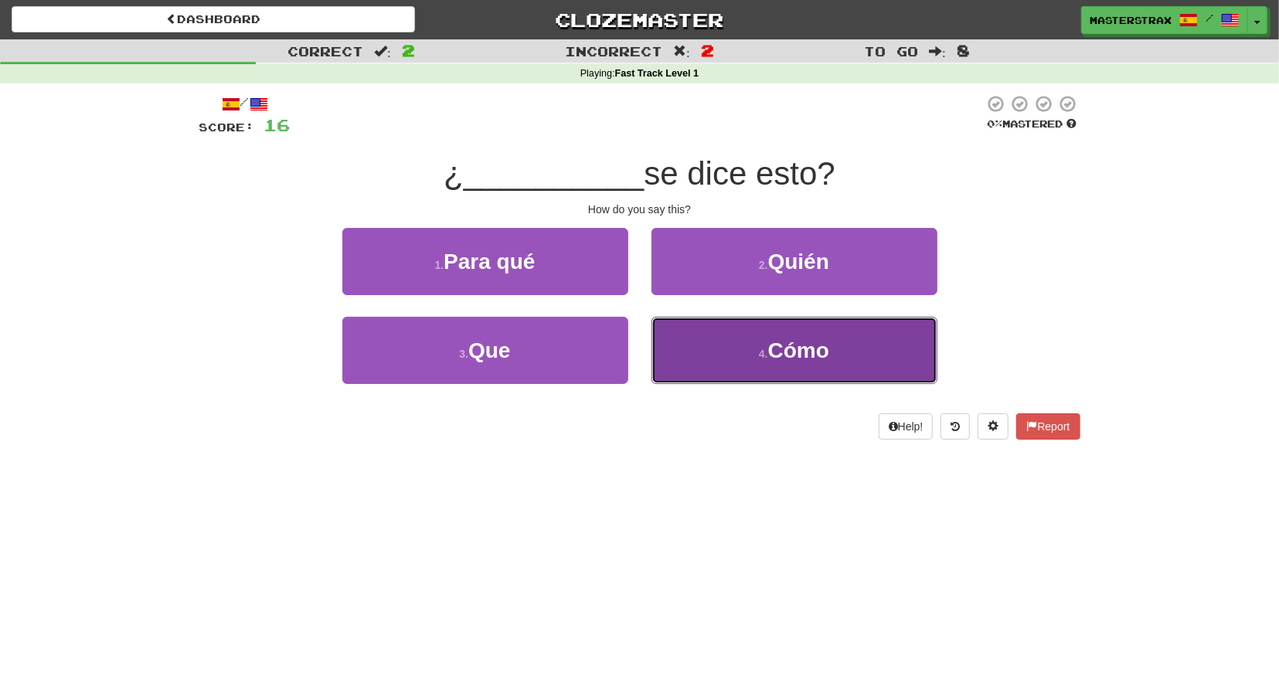
click at [753, 360] on button "4 . Cómo" at bounding box center [794, 350] width 286 height 67
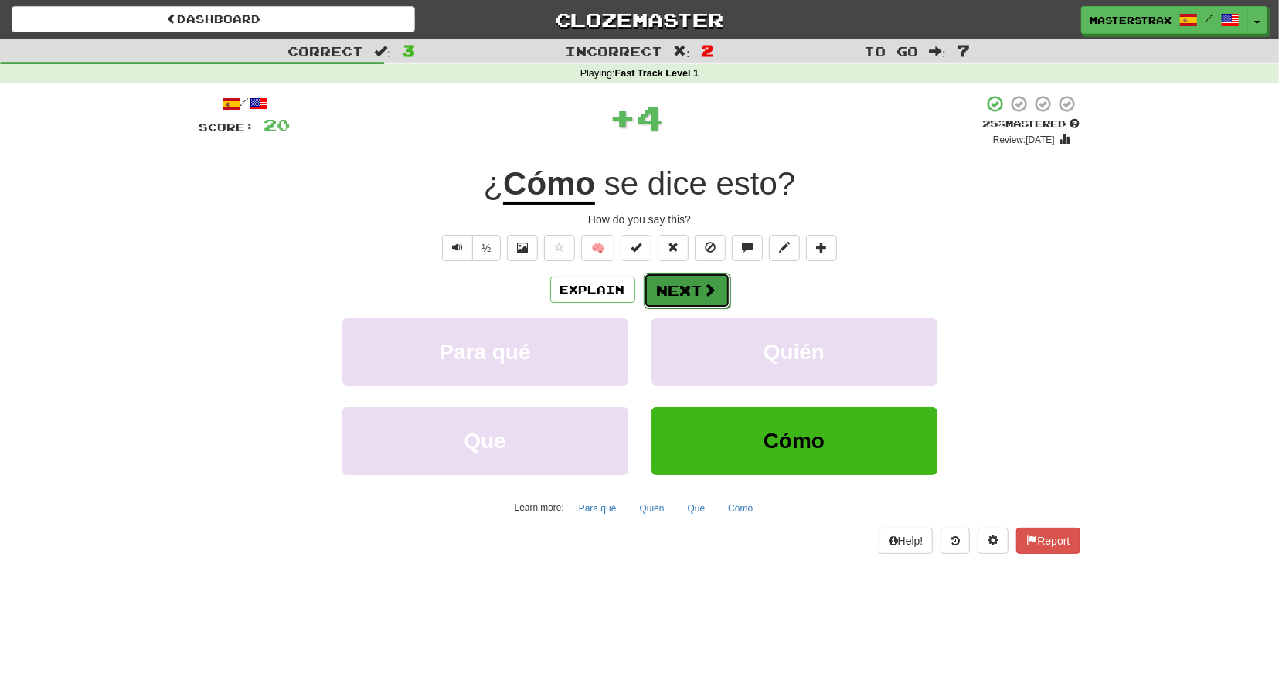
click at [683, 291] on button "Next" at bounding box center [686, 291] width 87 height 36
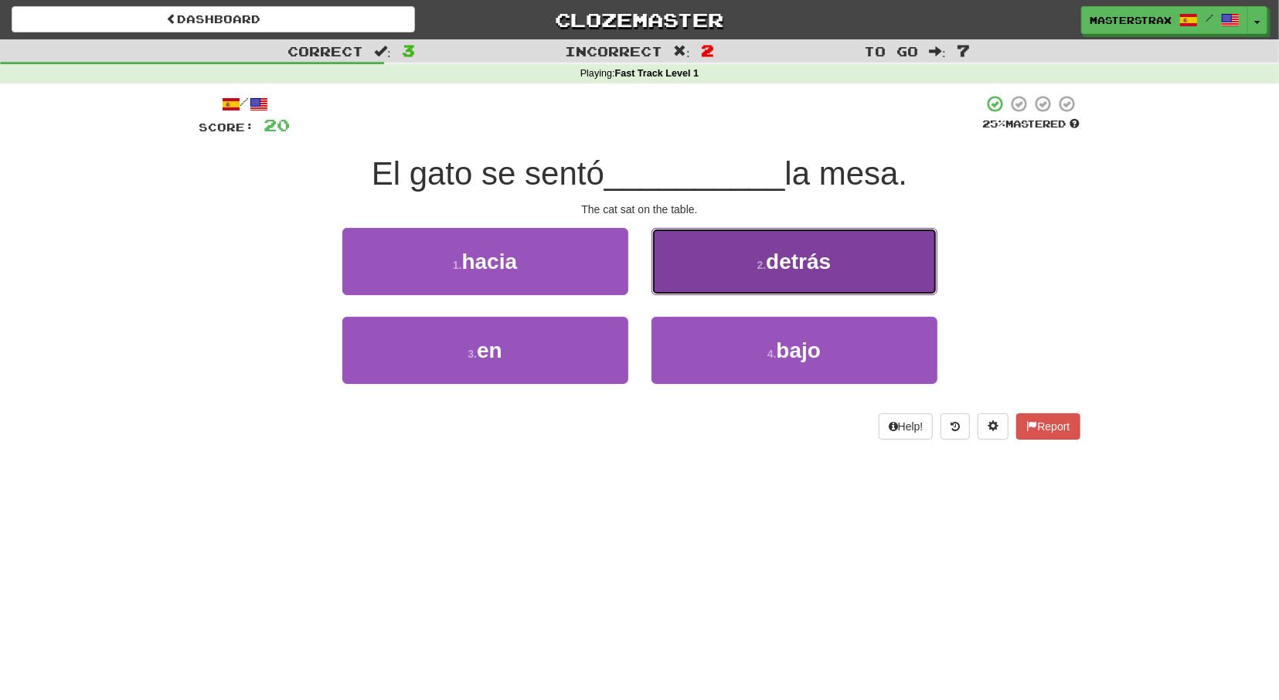
click at [778, 262] on span "detrás" at bounding box center [798, 262] width 65 height 24
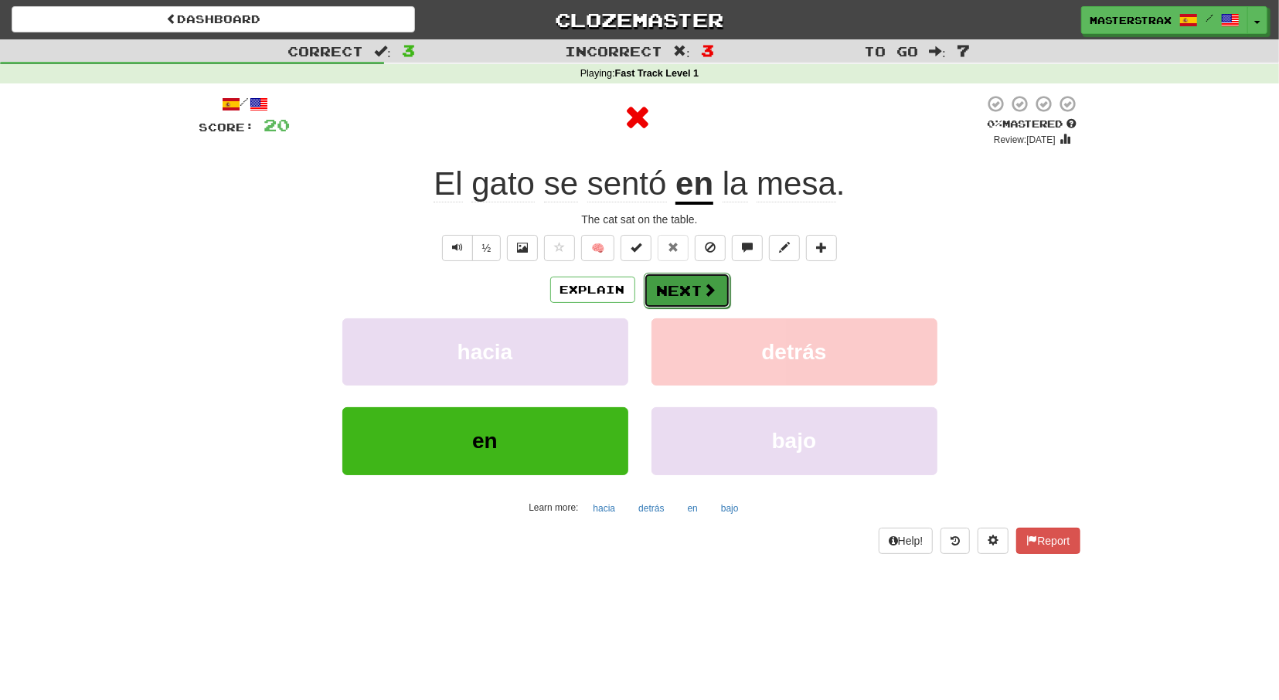
click at [690, 287] on button "Next" at bounding box center [686, 291] width 87 height 36
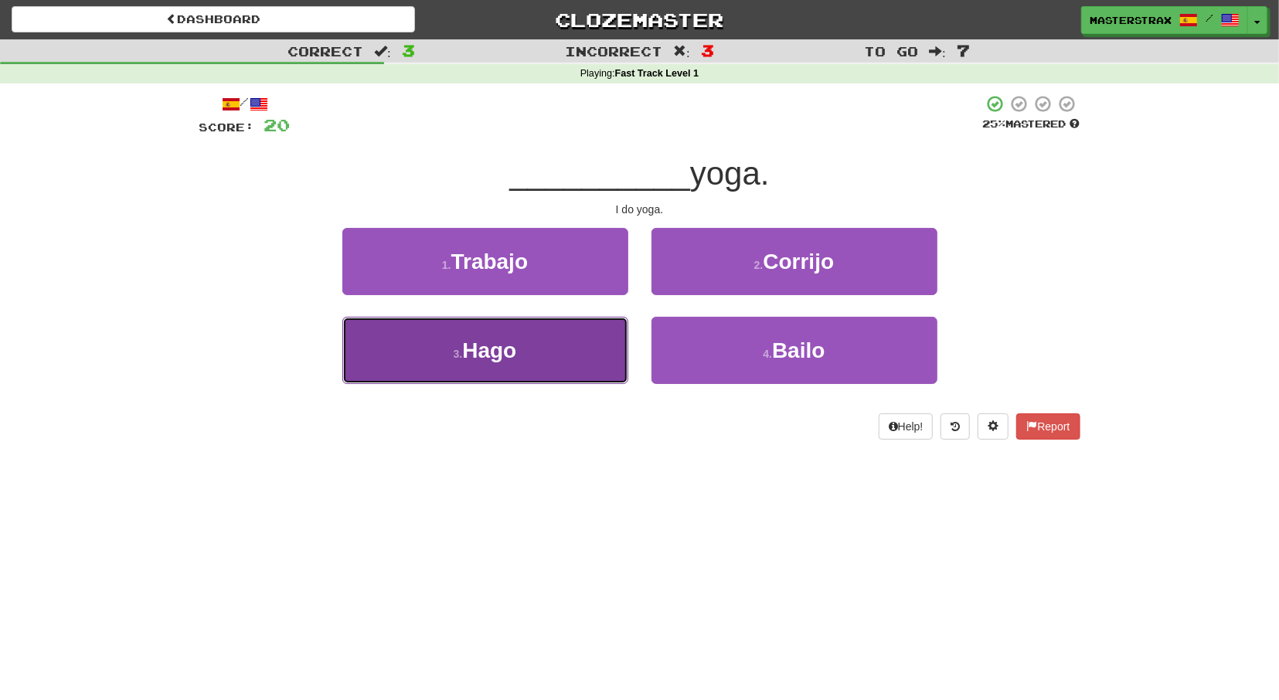
click at [516, 356] on span "Hago" at bounding box center [489, 350] width 54 height 24
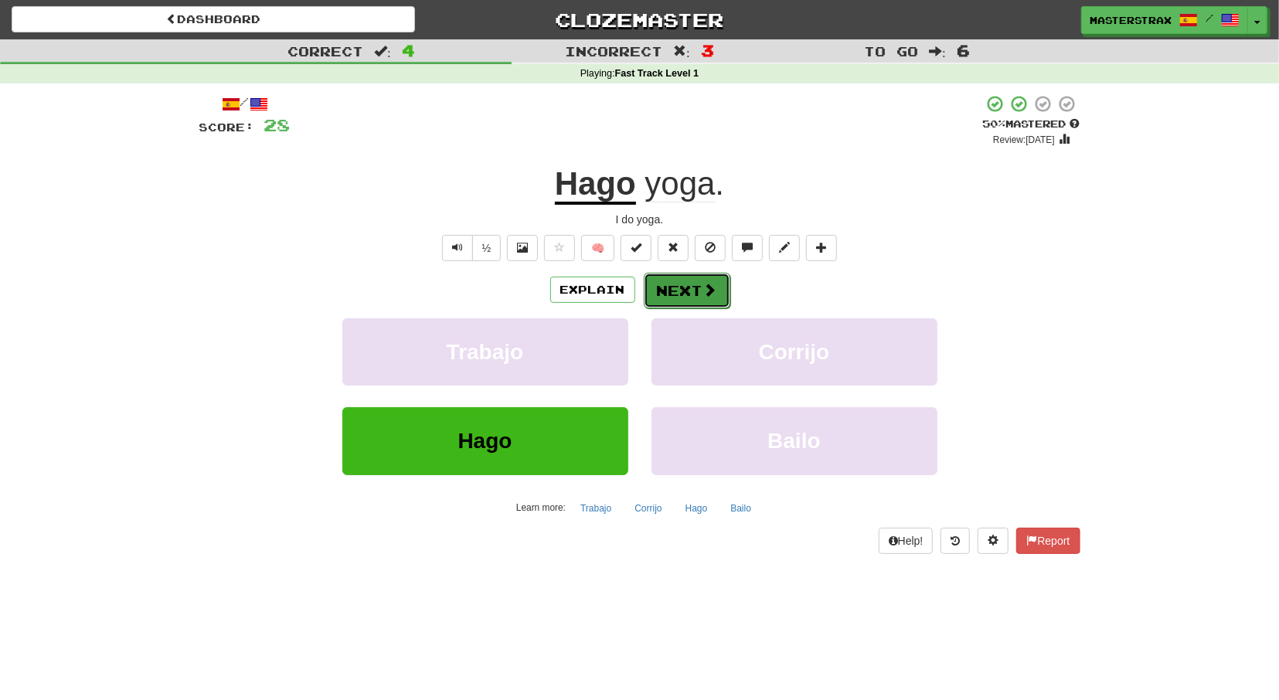
click at [693, 293] on button "Next" at bounding box center [686, 291] width 87 height 36
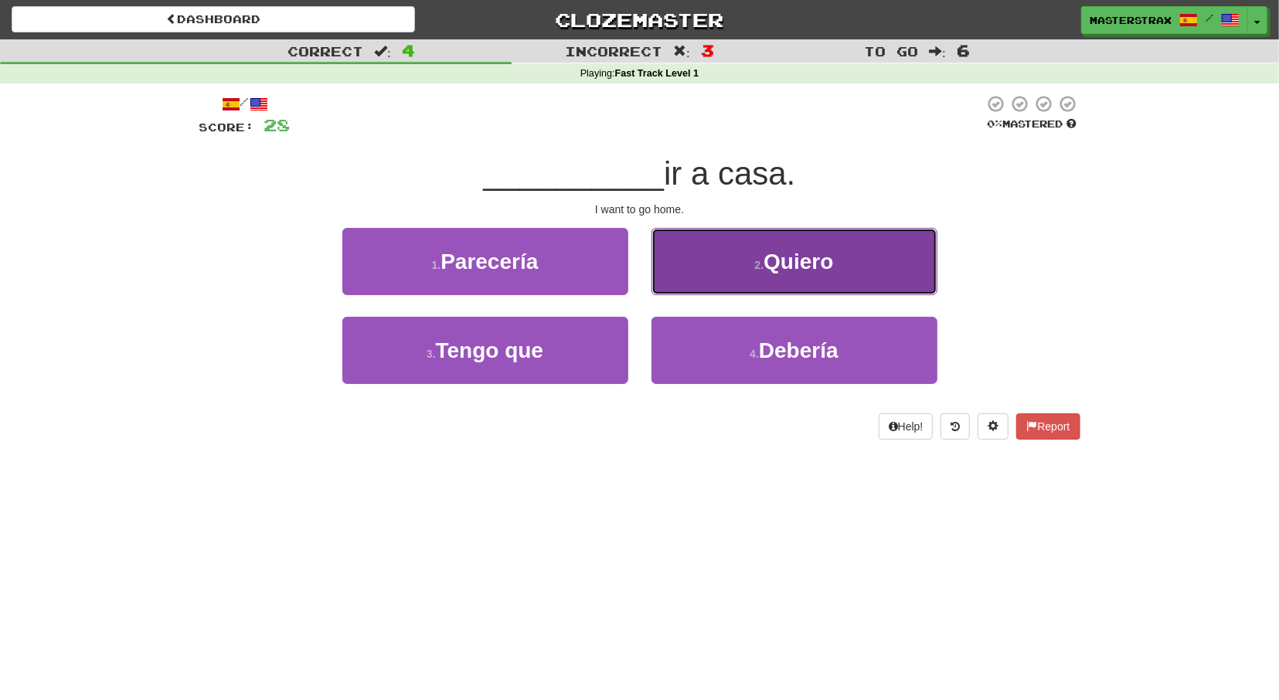
click at [817, 263] on span "Quiero" at bounding box center [798, 262] width 70 height 24
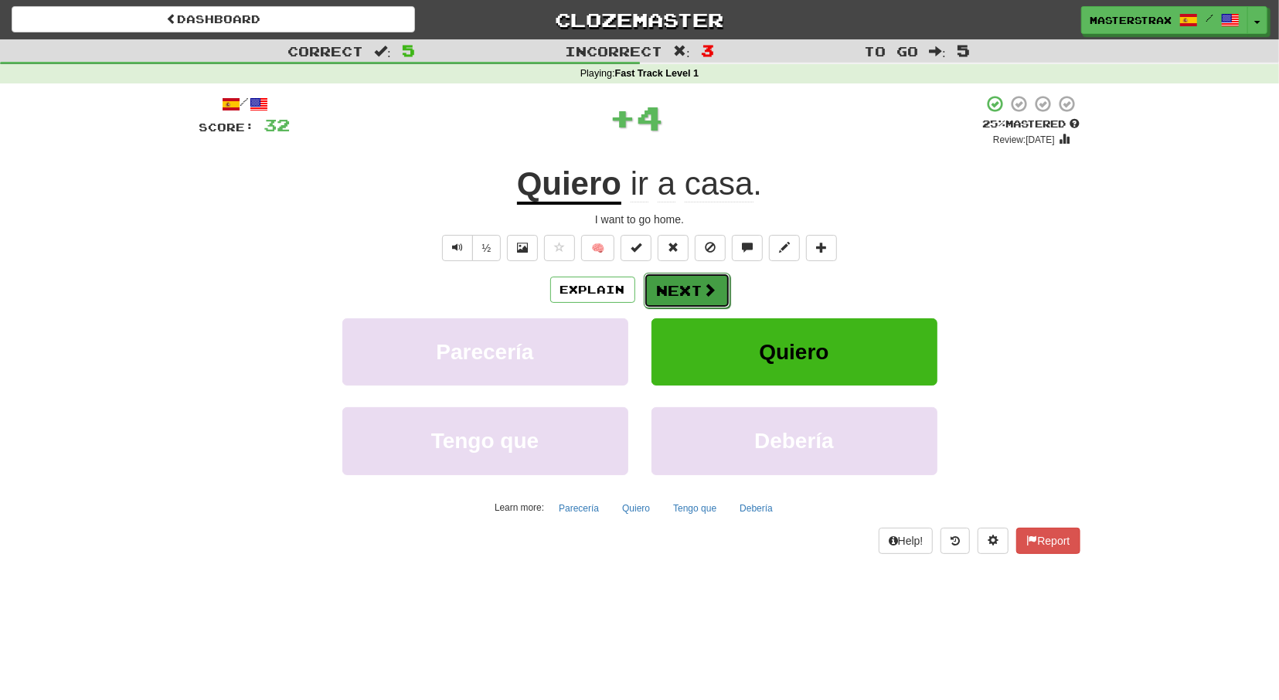
click at [677, 289] on button "Next" at bounding box center [686, 291] width 87 height 36
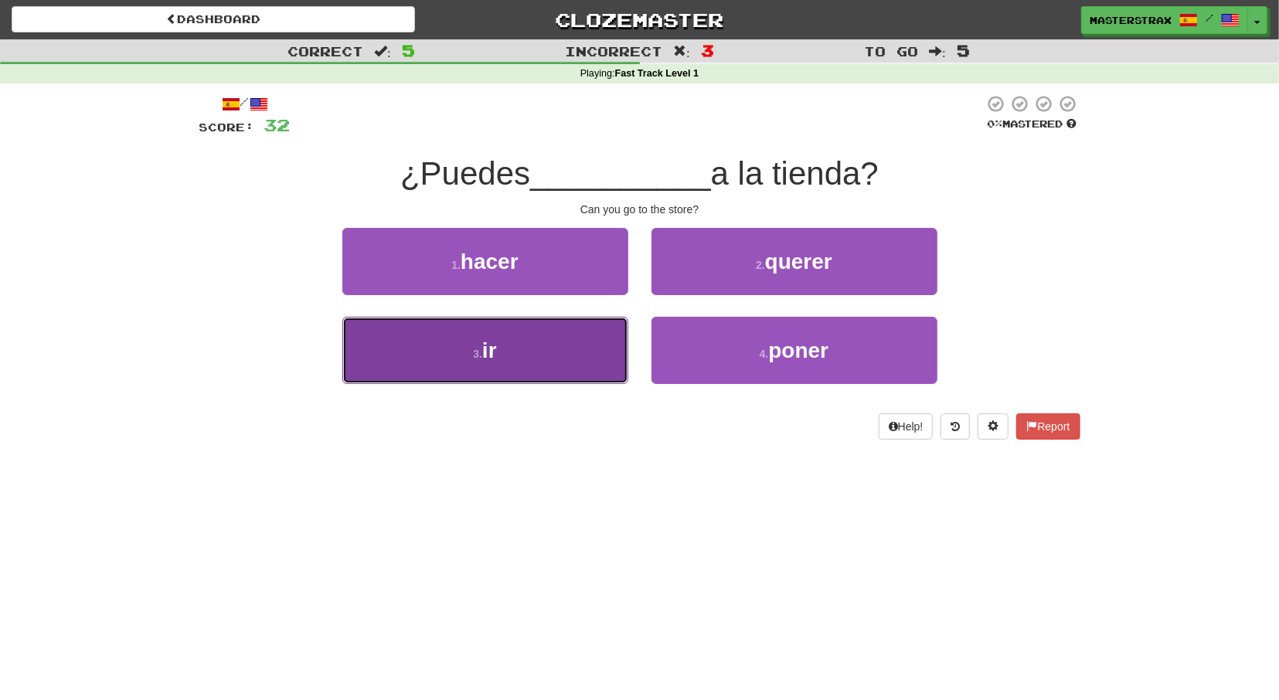
click at [515, 351] on button "3 . ir" at bounding box center [485, 350] width 286 height 67
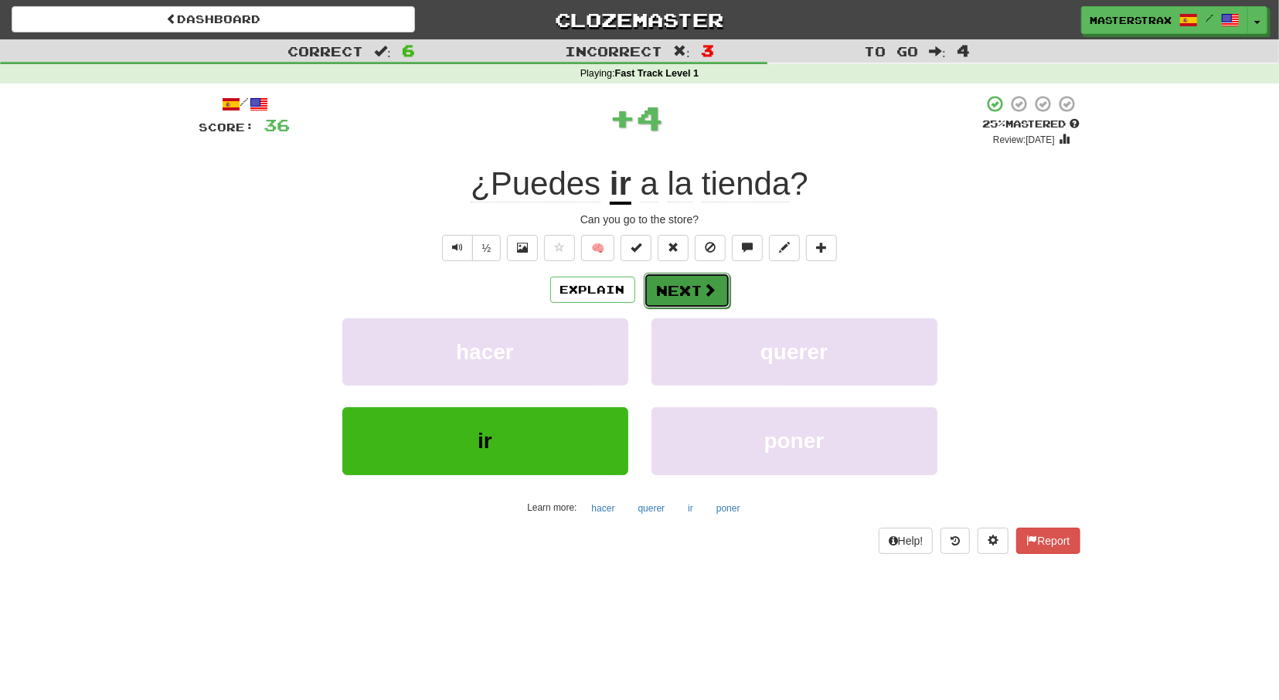
click at [686, 289] on button "Next" at bounding box center [686, 291] width 87 height 36
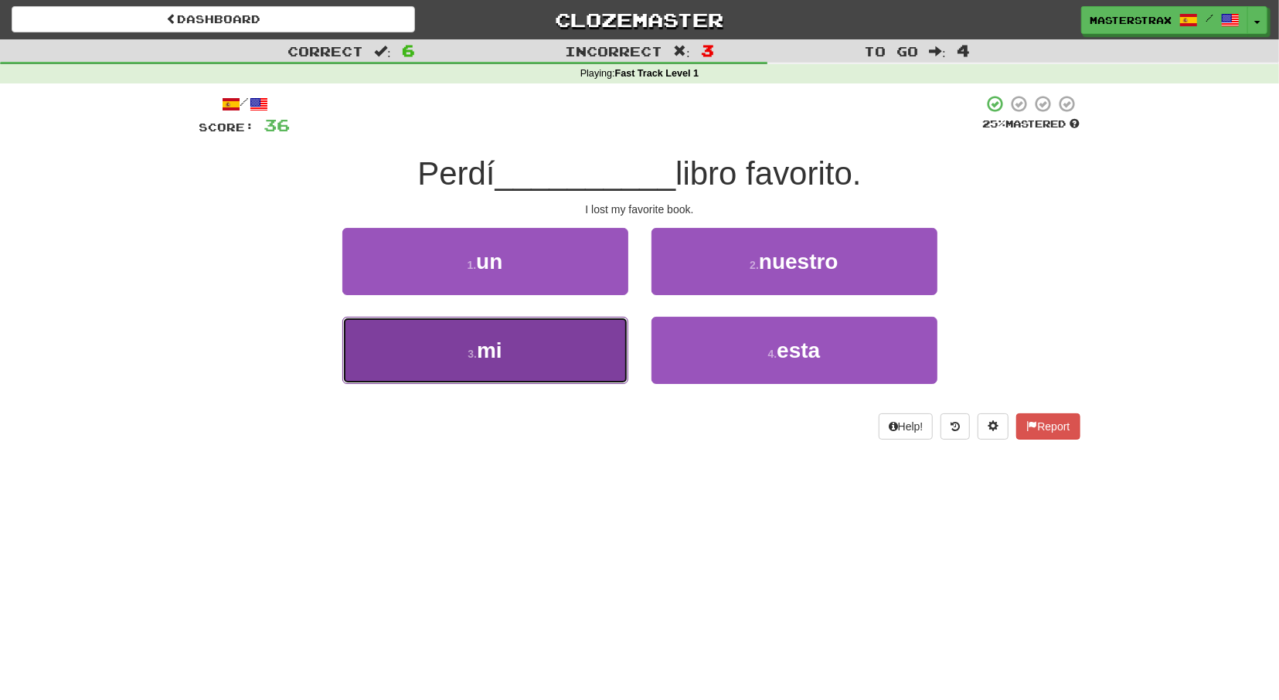
click at [511, 354] on button "3 . mi" at bounding box center [485, 350] width 286 height 67
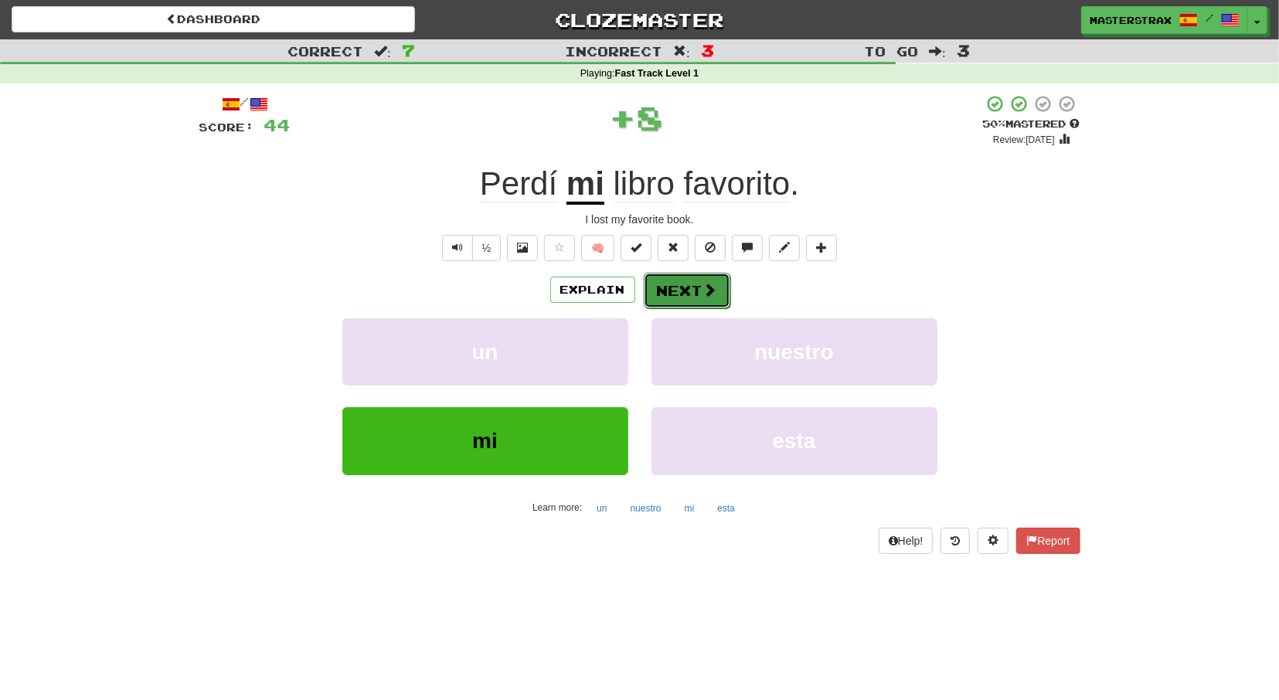
click at [705, 281] on button "Next" at bounding box center [686, 291] width 87 height 36
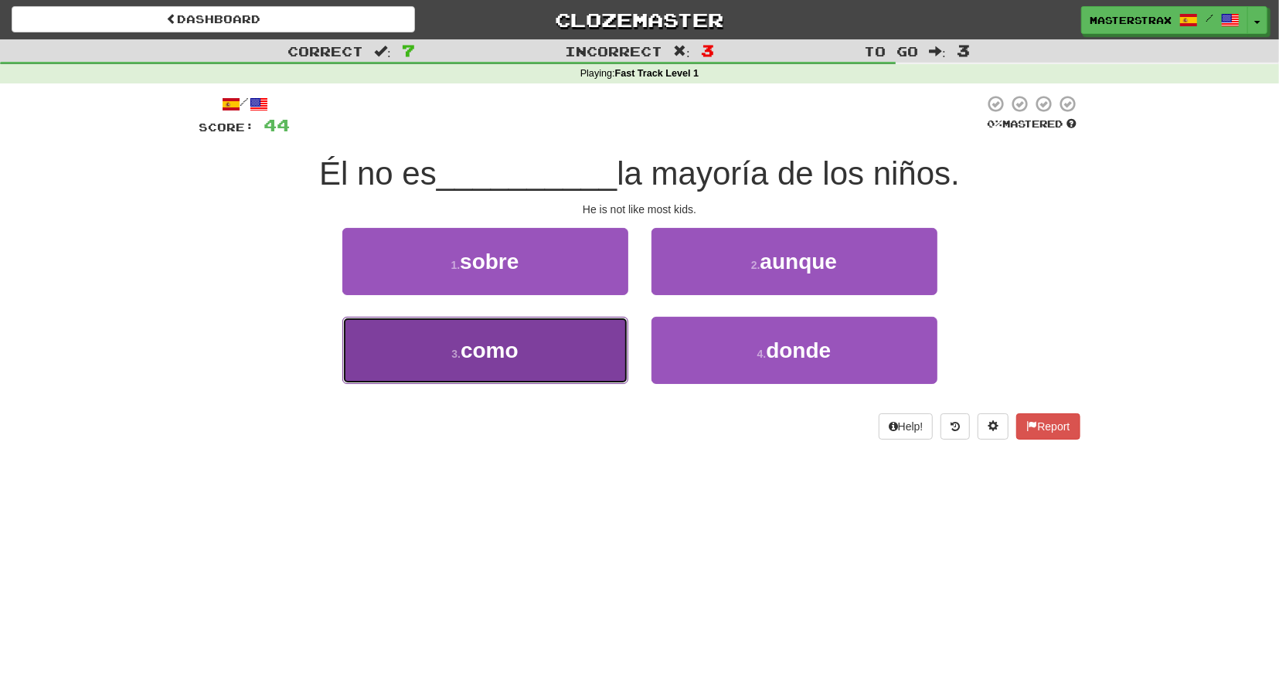
click at [533, 351] on button "3 . como" at bounding box center [485, 350] width 286 height 67
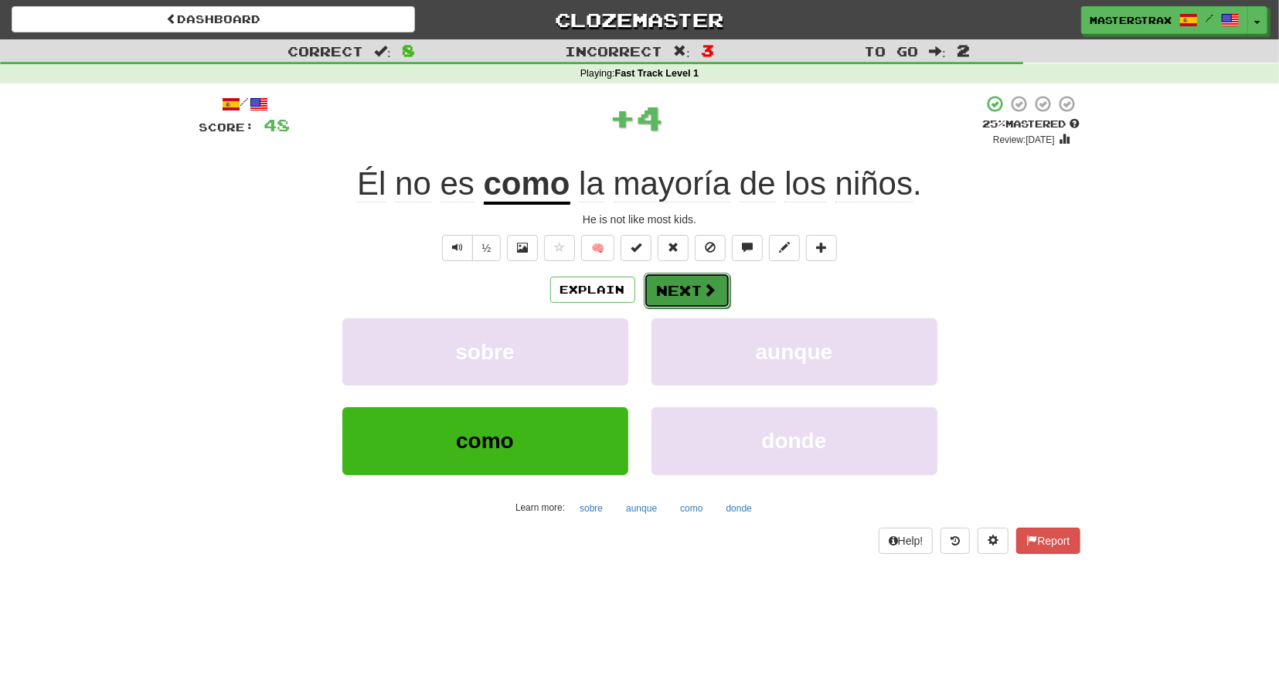
click at [705, 294] on span at bounding box center [710, 290] width 14 height 14
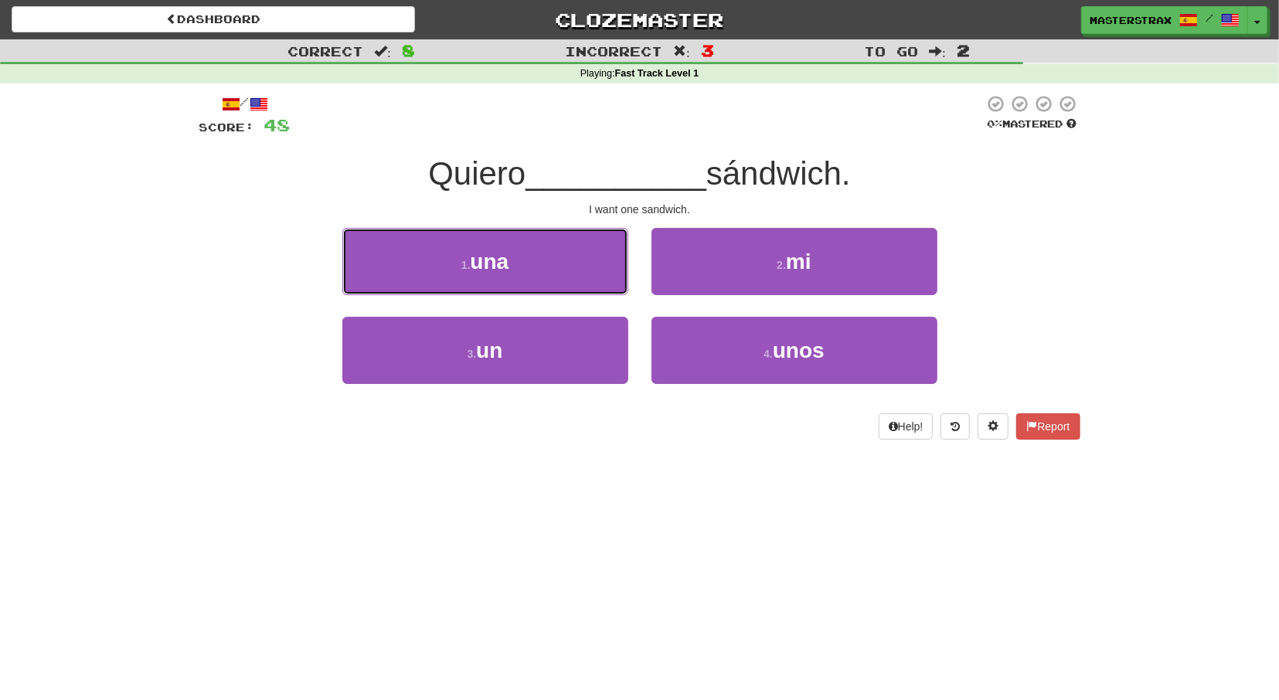
click at [539, 258] on button "1 . una" at bounding box center [485, 261] width 286 height 67
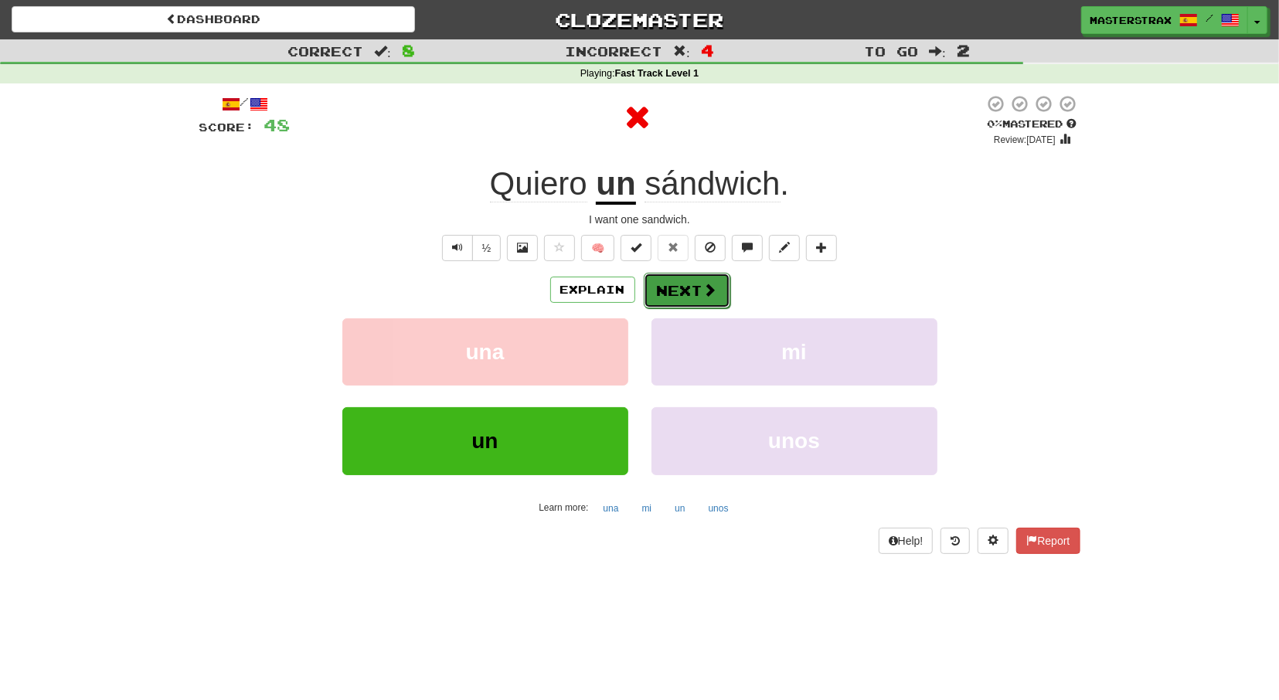
click at [679, 294] on button "Next" at bounding box center [686, 291] width 87 height 36
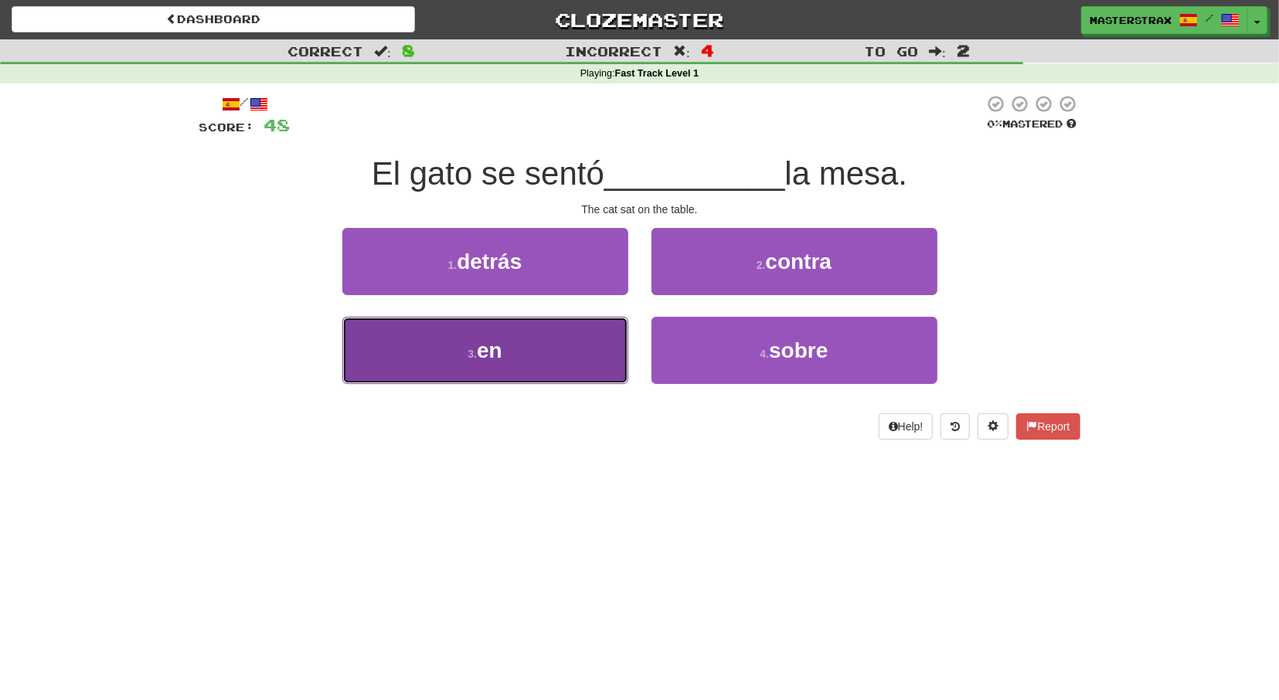
click at [477, 347] on button "3 . en" at bounding box center [485, 350] width 286 height 67
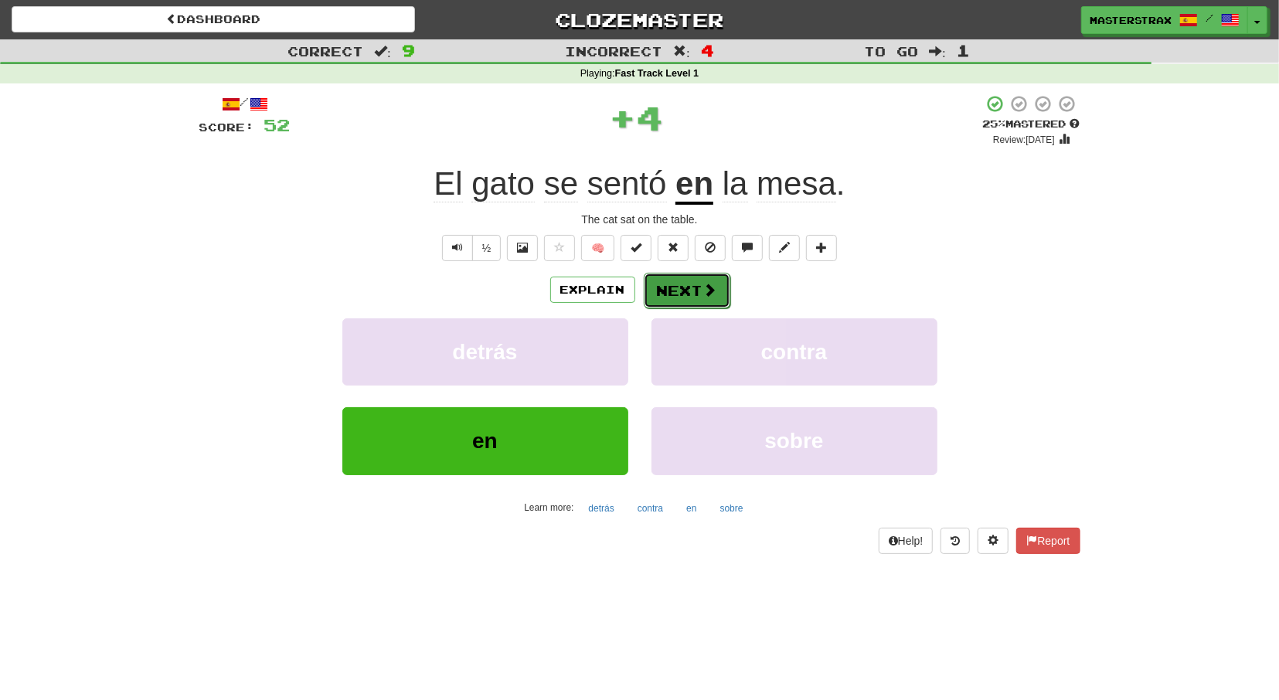
click at [660, 281] on button "Next" at bounding box center [686, 291] width 87 height 36
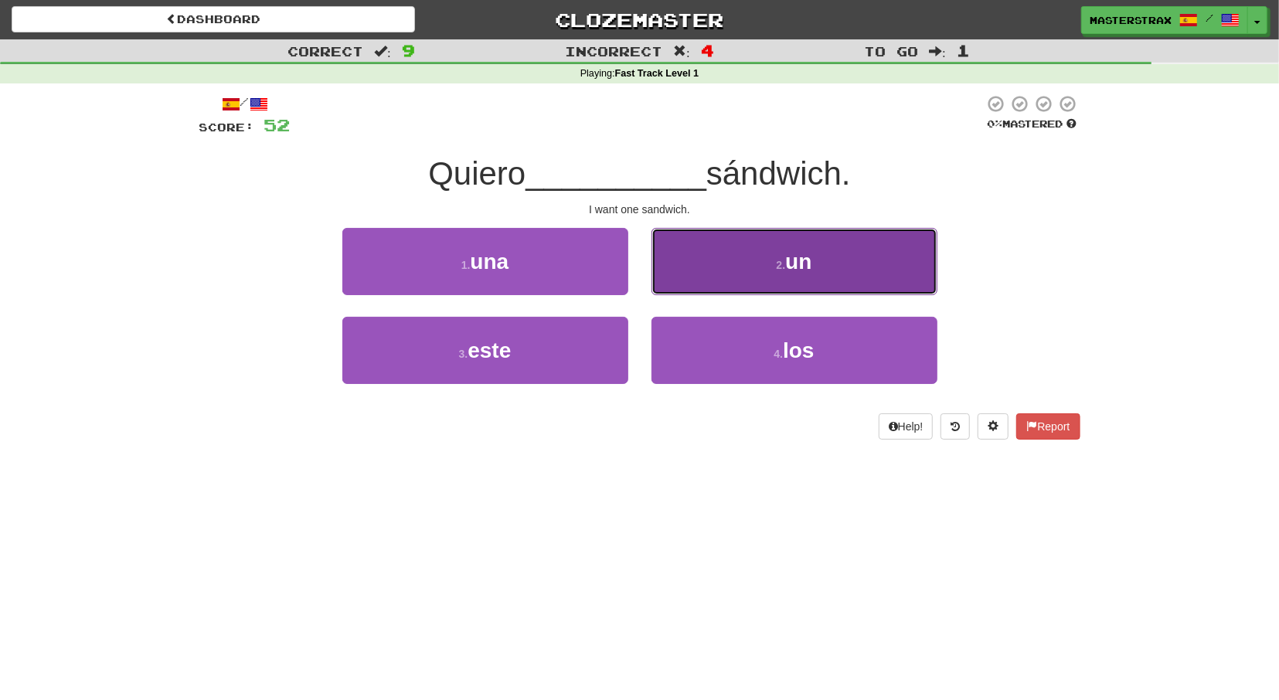
click at [773, 263] on button "2 . un" at bounding box center [794, 261] width 286 height 67
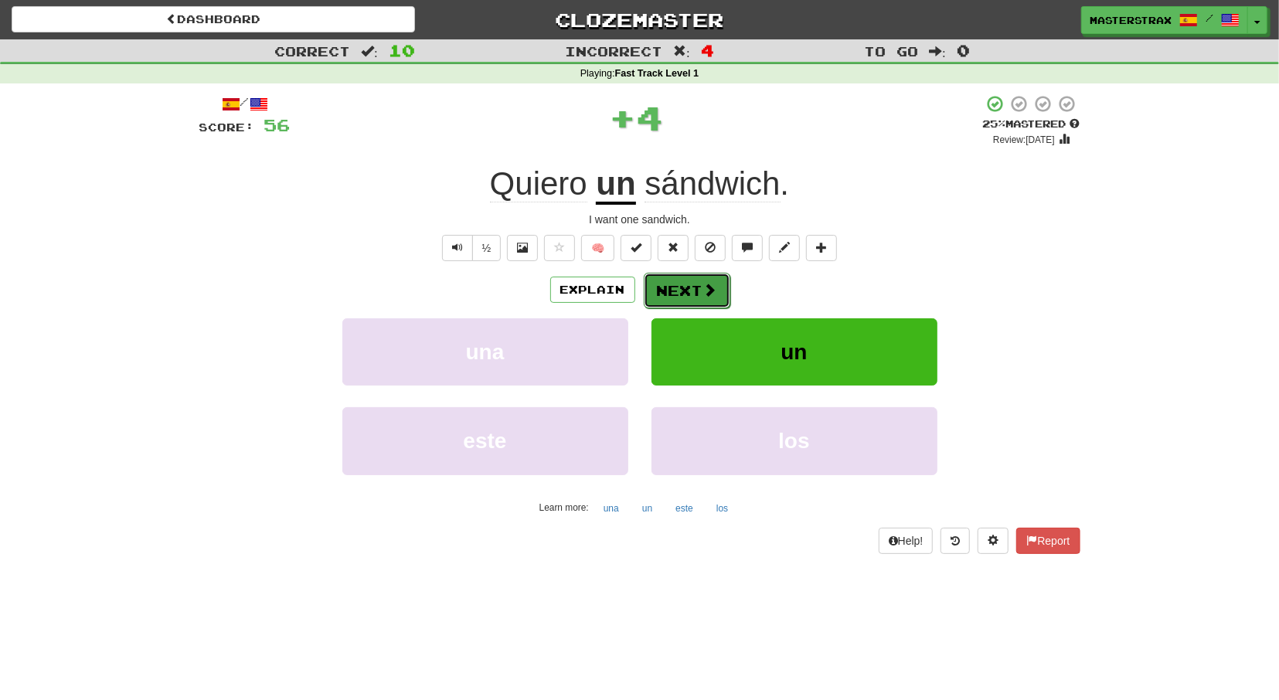
click at [670, 293] on button "Next" at bounding box center [686, 291] width 87 height 36
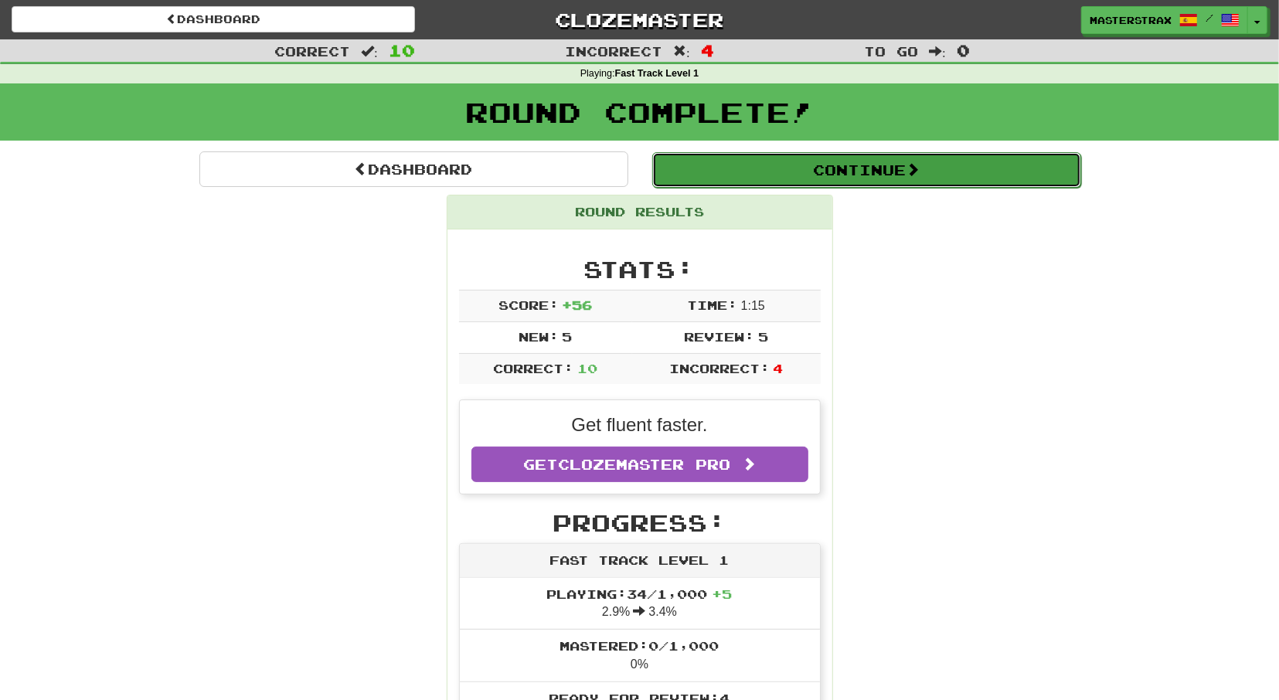
click at [929, 163] on button "Continue" at bounding box center [866, 170] width 429 height 36
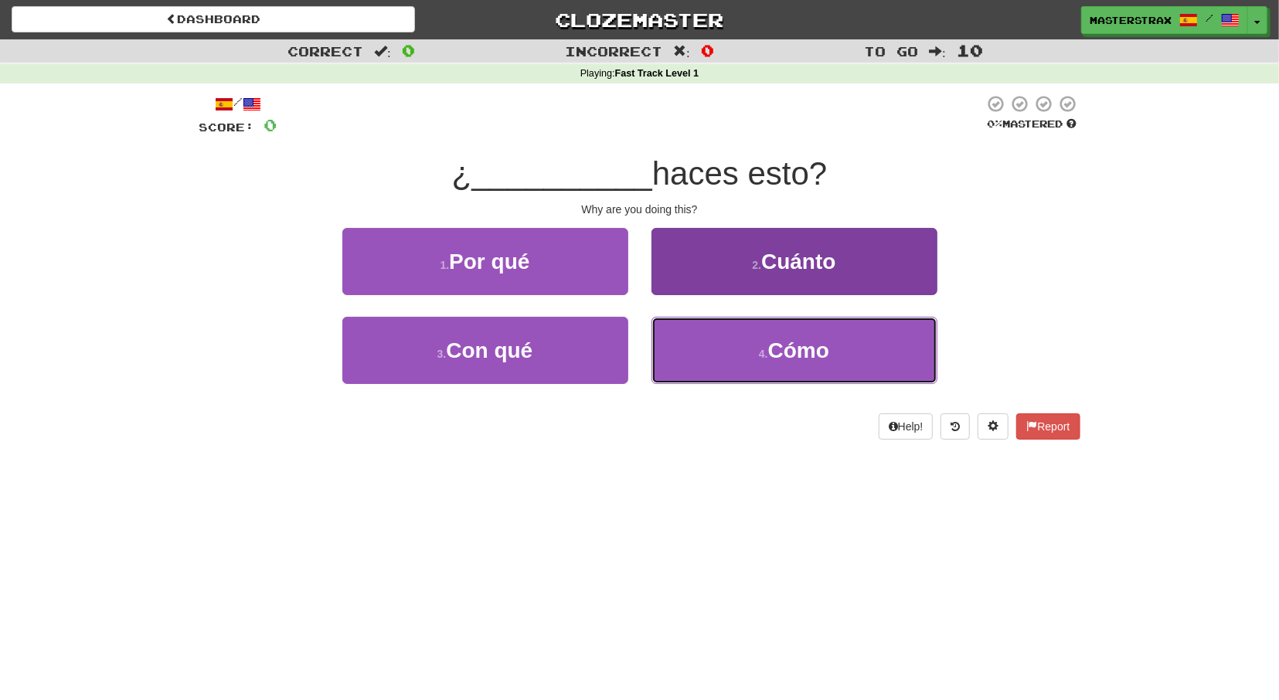
drag, startPoint x: 841, startPoint y: 358, endPoint x: 849, endPoint y: 353, distance: 9.4
click at [844, 357] on button "4 . Cómo" at bounding box center [794, 350] width 286 height 67
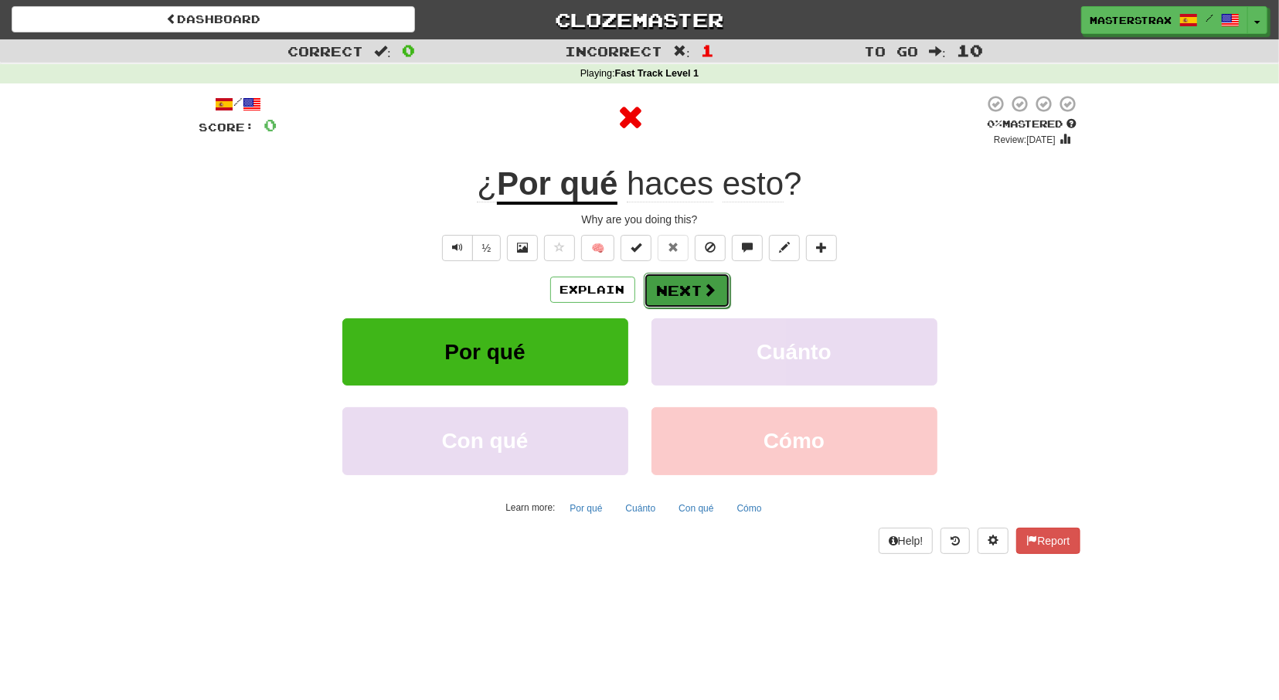
click at [691, 286] on button "Next" at bounding box center [686, 291] width 87 height 36
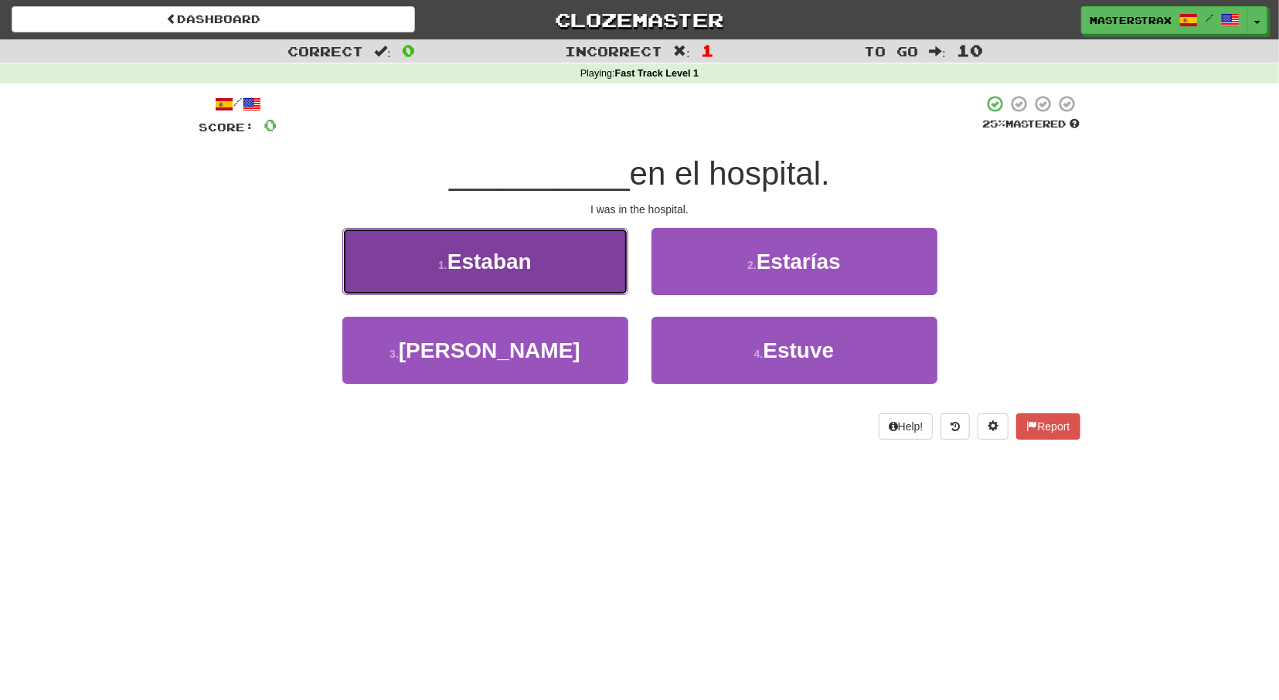
click at [486, 264] on span "Estaban" at bounding box center [489, 262] width 84 height 24
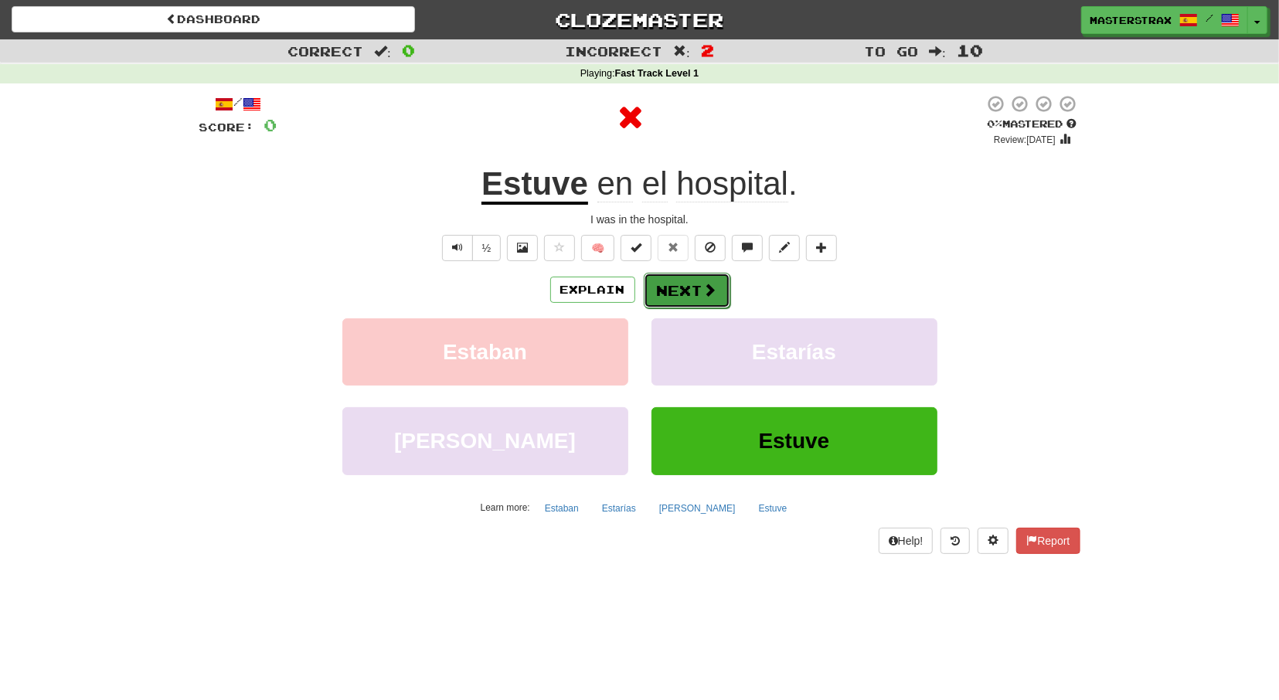
click at [700, 291] on button "Next" at bounding box center [686, 291] width 87 height 36
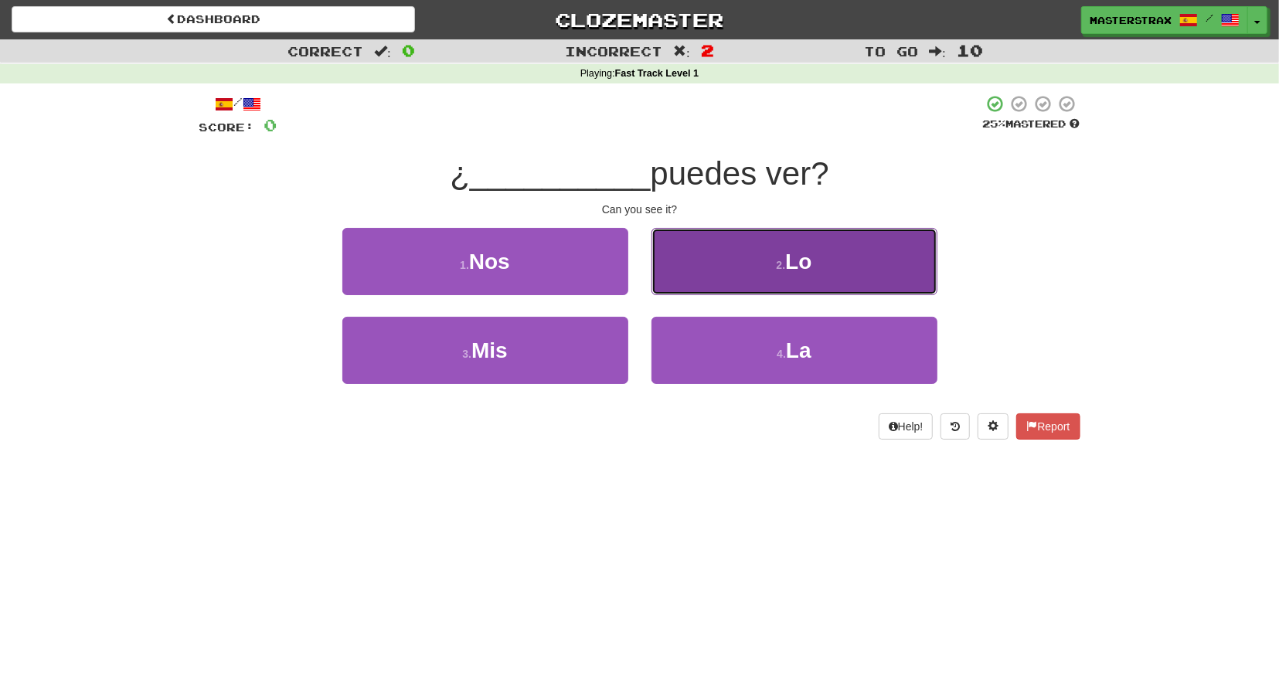
click at [814, 280] on button "2 . Lo" at bounding box center [794, 261] width 286 height 67
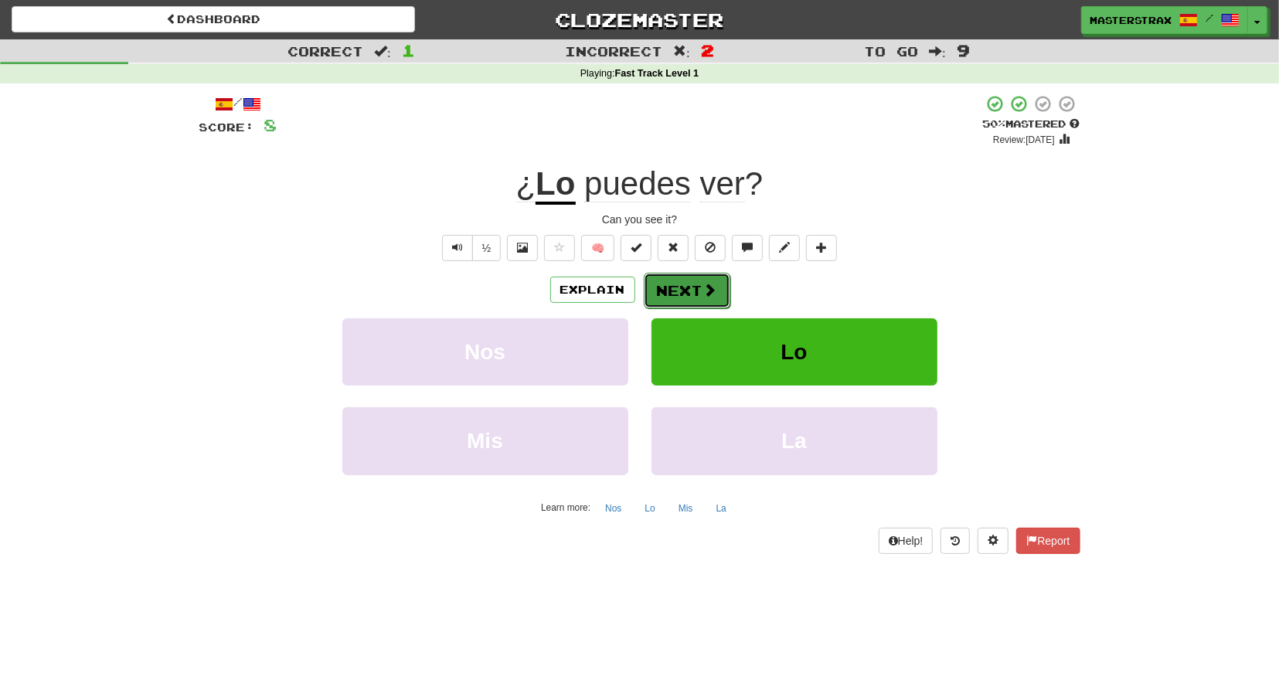
click at [682, 291] on button "Next" at bounding box center [686, 291] width 87 height 36
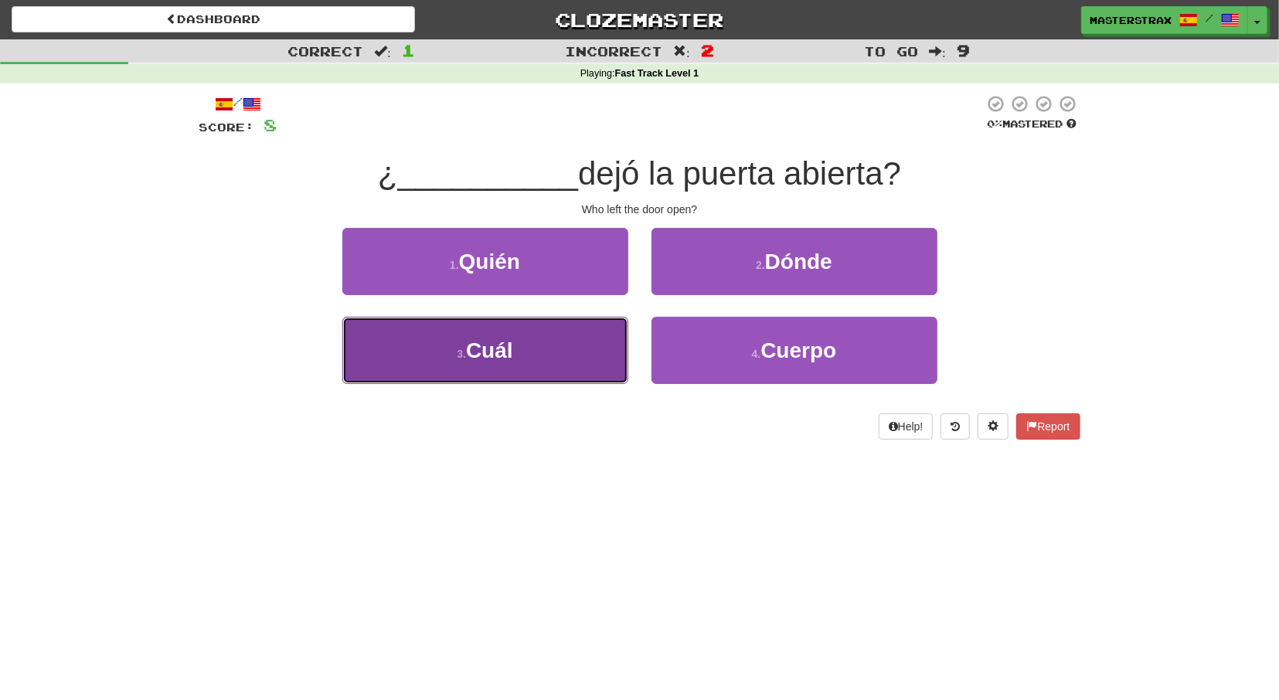
click at [563, 347] on button "3 . Cuál" at bounding box center [485, 350] width 286 height 67
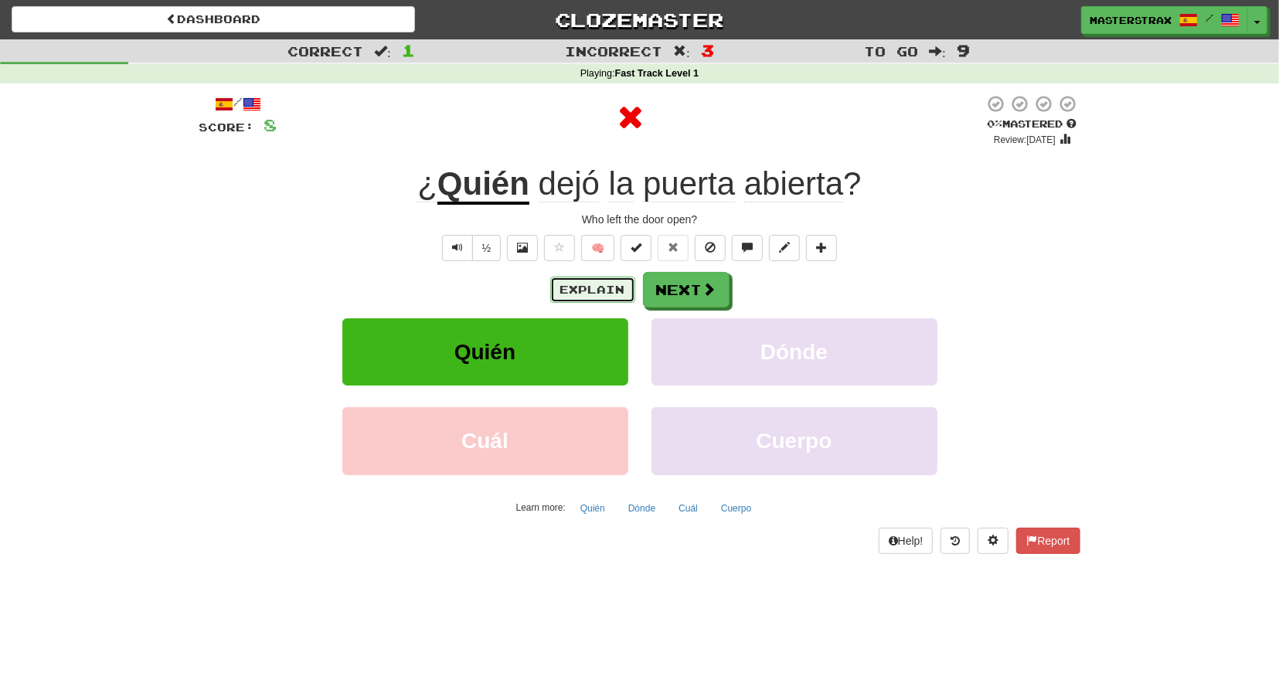
click at [602, 285] on button "Explain" at bounding box center [592, 290] width 85 height 26
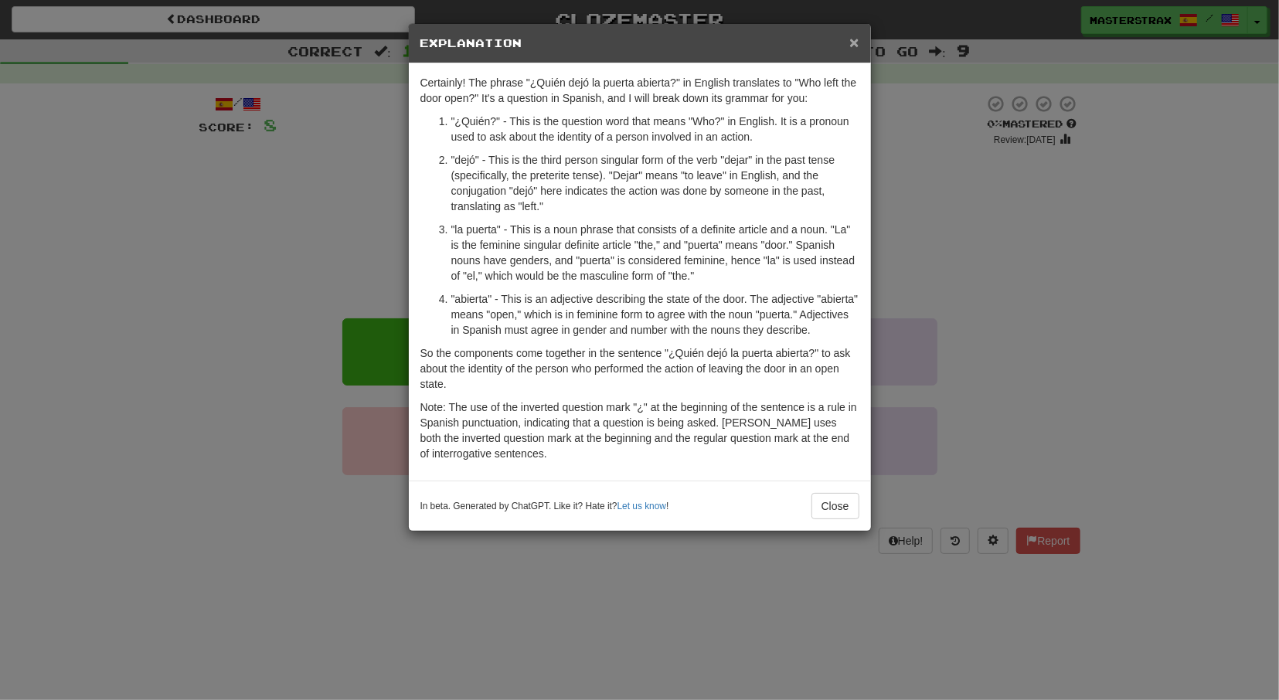
drag, startPoint x: 858, startPoint y: 42, endPoint x: 849, endPoint y: 46, distance: 9.8
click at [858, 42] on span "×" at bounding box center [853, 42] width 9 height 18
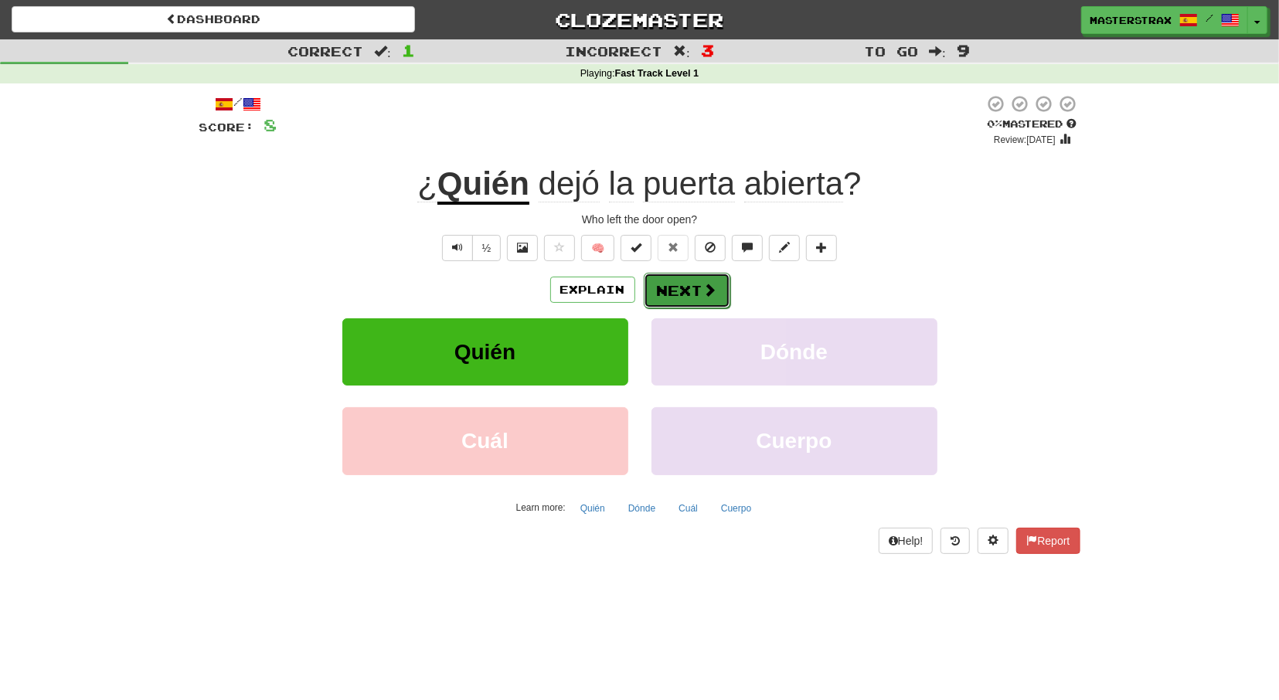
click at [670, 290] on button "Next" at bounding box center [686, 291] width 87 height 36
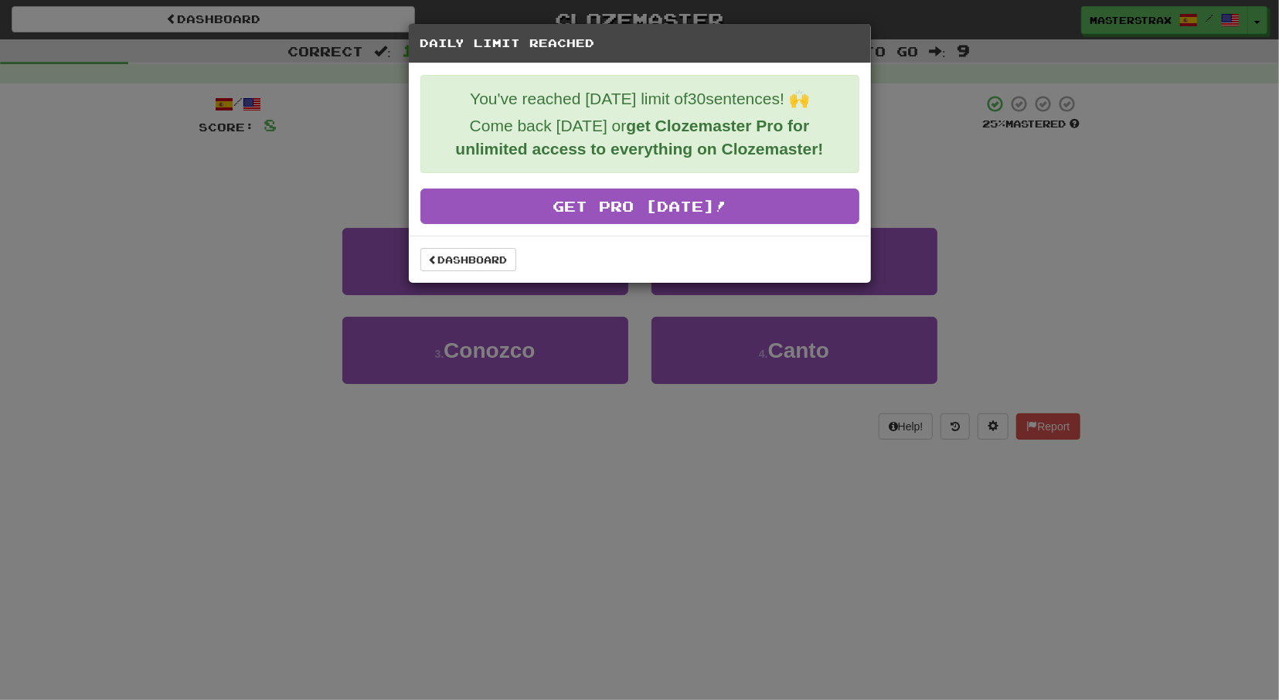
click at [574, 513] on div "Daily Limit Reached You've reached today's limit of 30 sentences! 🙌 Come back t…" at bounding box center [639, 350] width 1279 height 700
click at [464, 260] on link "Dashboard" at bounding box center [468, 259] width 96 height 23
